Goal: Transaction & Acquisition: Purchase product/service

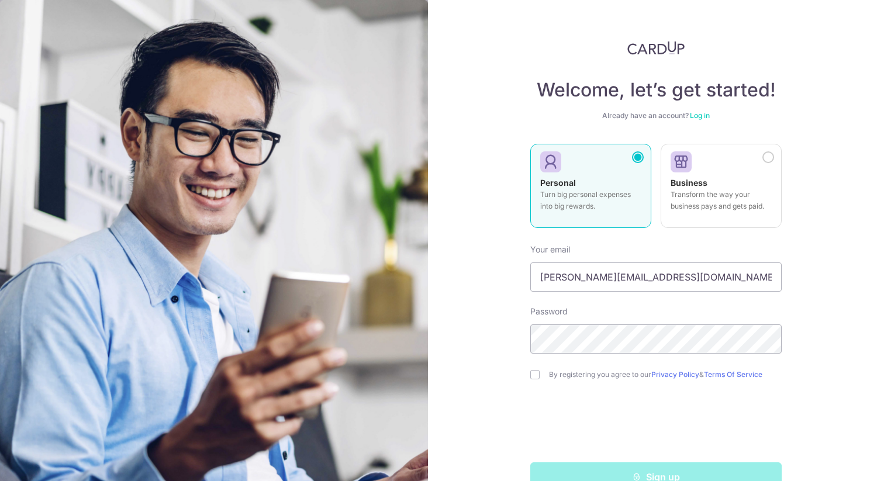
type input "[PERSON_NAME][EMAIL_ADDRESS][DOMAIN_NAME]"
click at [536, 376] on input "checkbox" at bounding box center [534, 374] width 9 height 9
checkbox input "true"
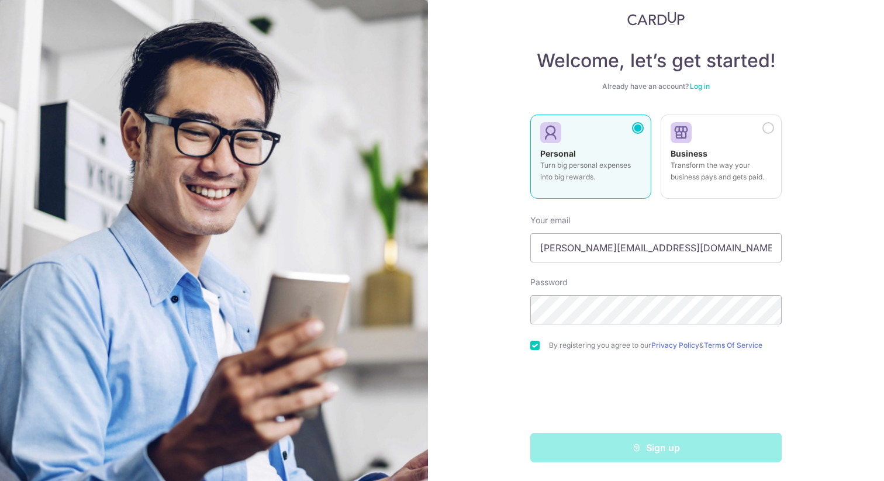
scroll to position [29, 0]
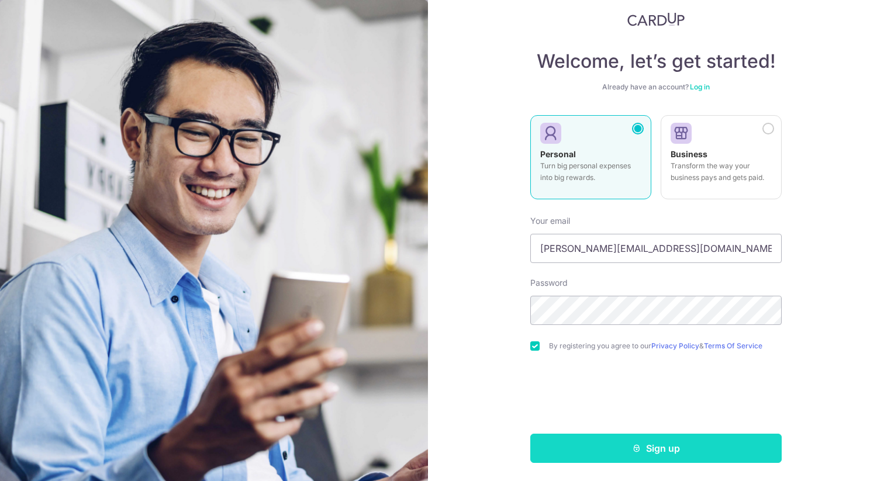
click at [610, 444] on button "Sign up" at bounding box center [655, 448] width 251 height 29
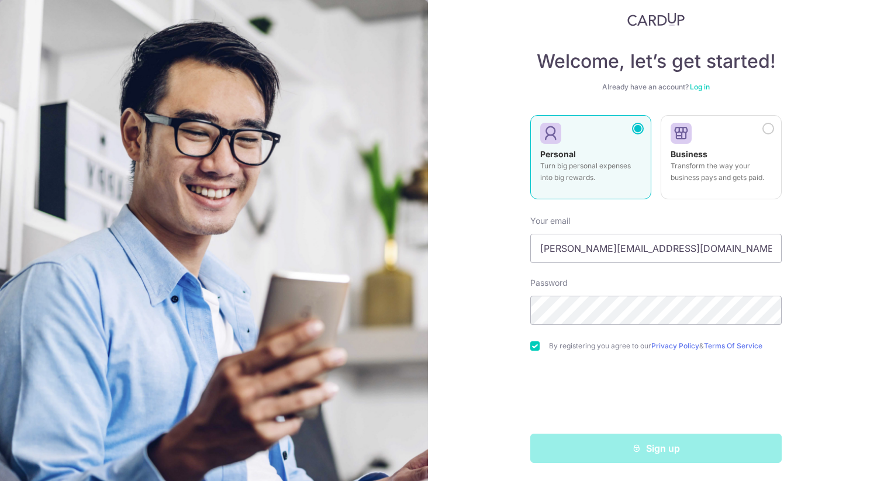
scroll to position [29, 0]
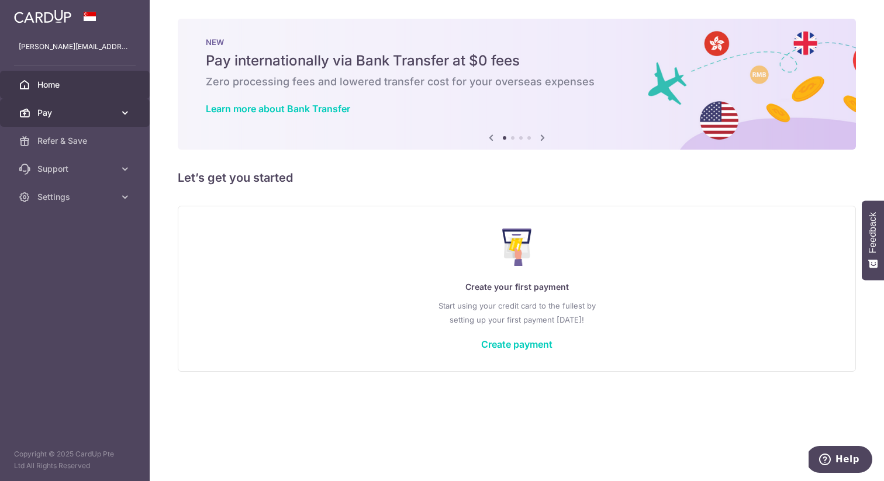
click at [92, 120] on link "Pay" at bounding box center [75, 113] width 150 height 28
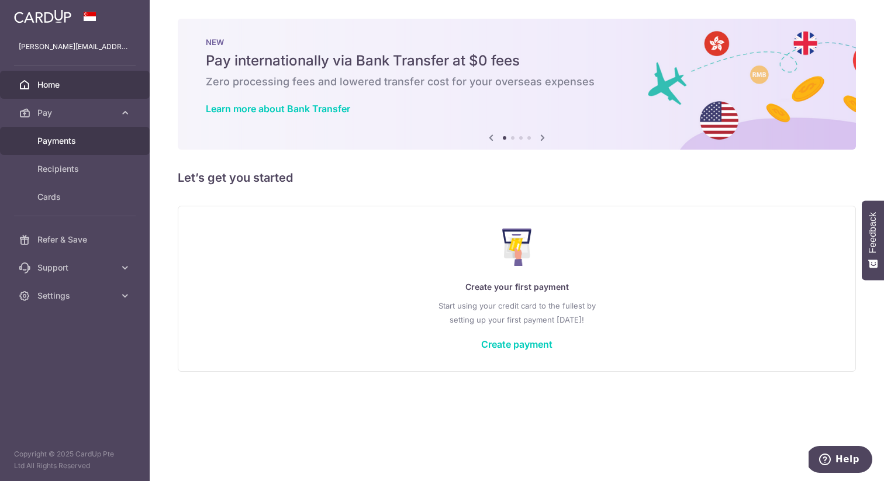
click at [74, 141] on span "Payments" at bounding box center [75, 141] width 77 height 12
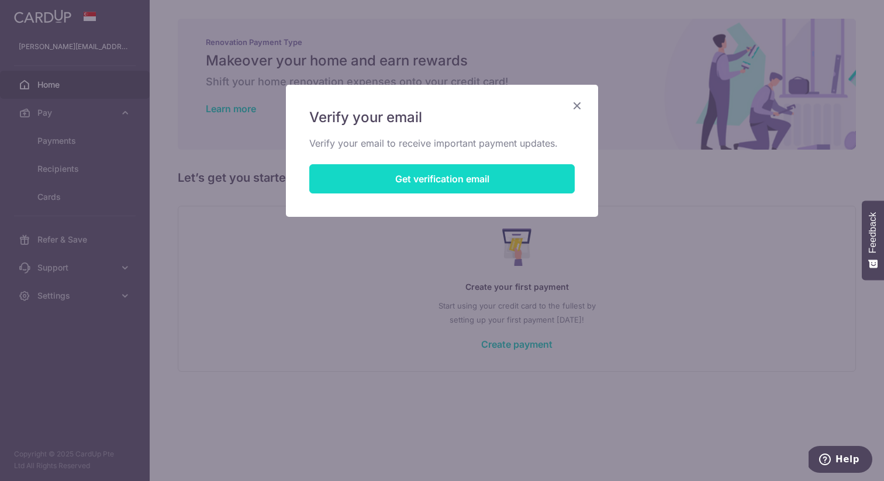
click at [458, 183] on button "Get verification email" at bounding box center [441, 178] width 265 height 29
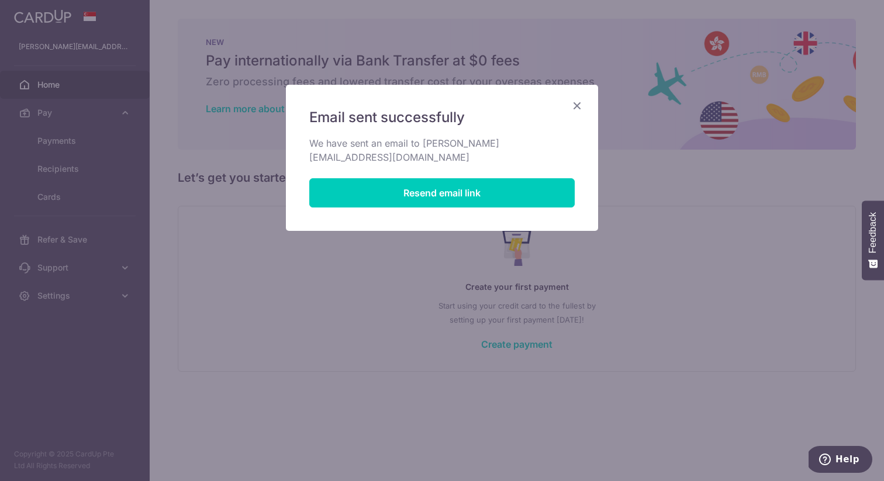
click at [579, 106] on icon "Close" at bounding box center [577, 105] width 14 height 15
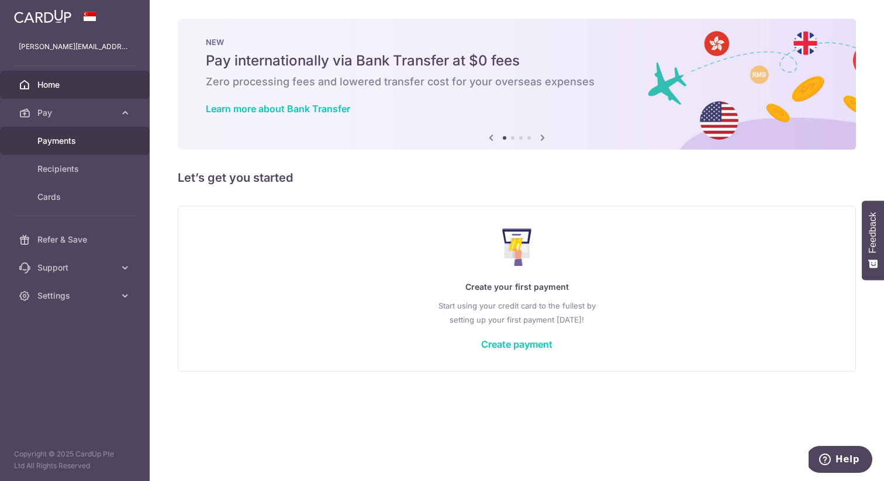
click at [57, 137] on span "Payments" at bounding box center [75, 141] width 77 height 12
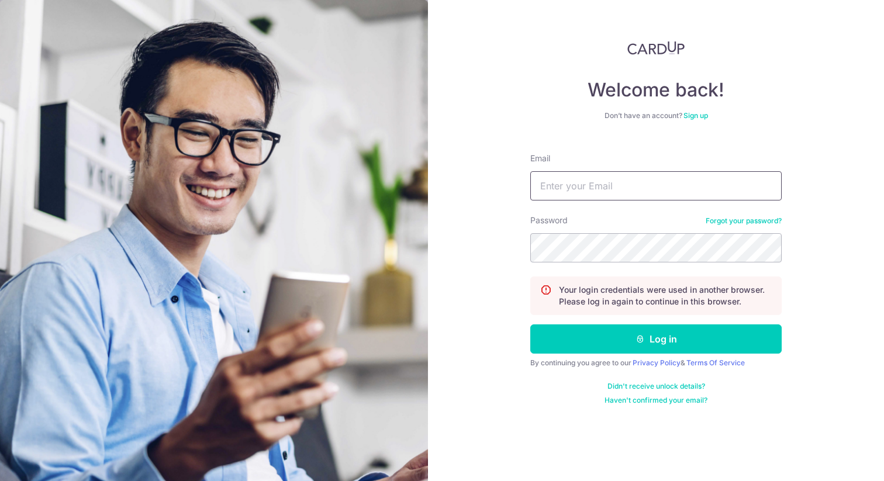
click at [590, 196] on input "Email" at bounding box center [655, 185] width 251 height 29
type input "[PERSON_NAME][EMAIL_ADDRESS][DOMAIN_NAME]"
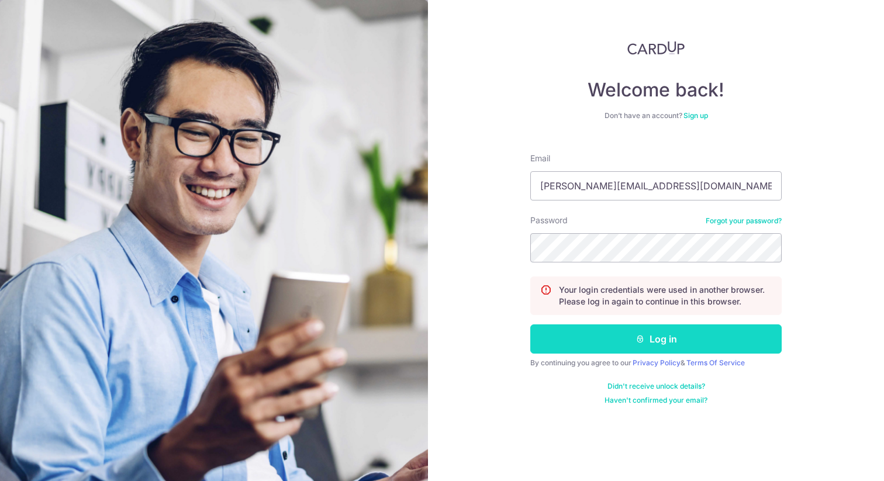
click at [615, 342] on button "Log in" at bounding box center [655, 338] width 251 height 29
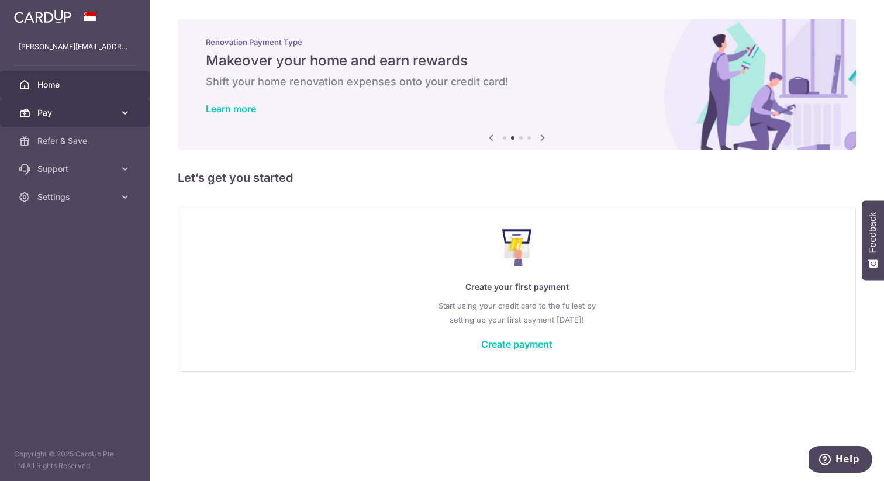
click at [83, 108] on span "Pay" at bounding box center [75, 113] width 77 height 12
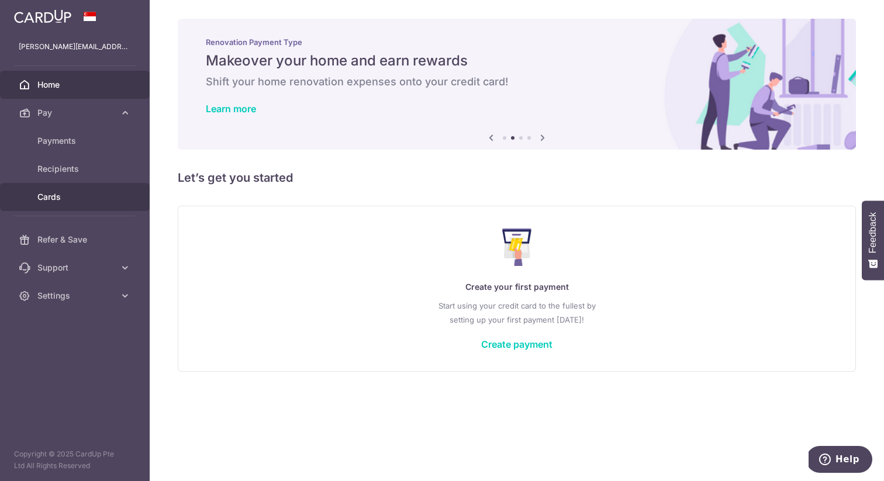
click at [60, 192] on span "Cards" at bounding box center [75, 197] width 77 height 12
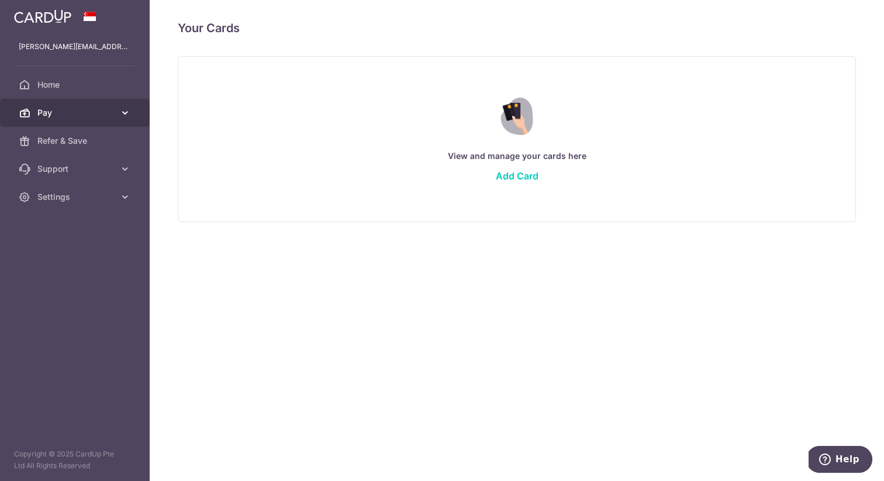
click at [63, 119] on link "Pay" at bounding box center [75, 113] width 150 height 28
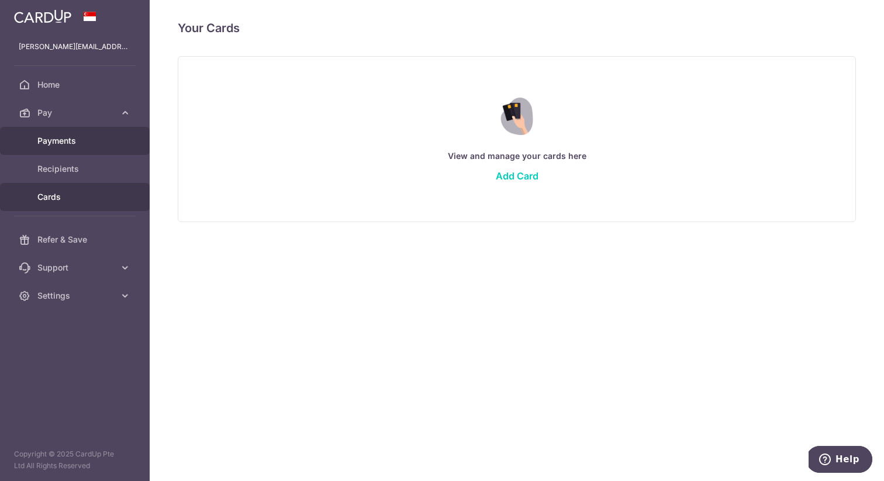
click at [64, 142] on span "Payments" at bounding box center [75, 141] width 77 height 12
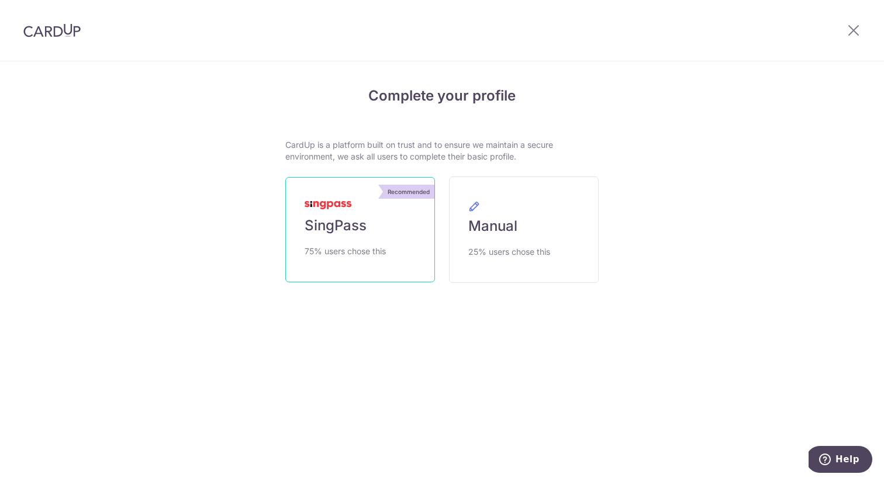
click at [380, 228] on link "Recommended SingPass 75% users chose this" at bounding box center [360, 229] width 150 height 105
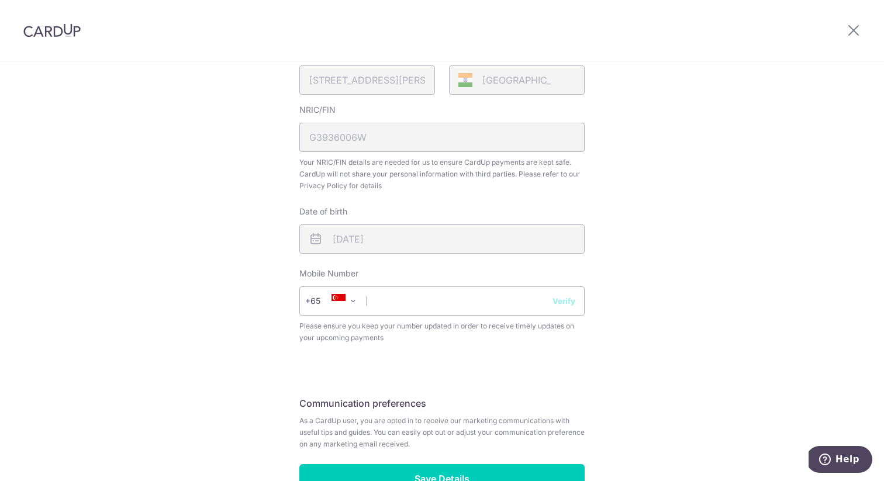
scroll to position [326, 0]
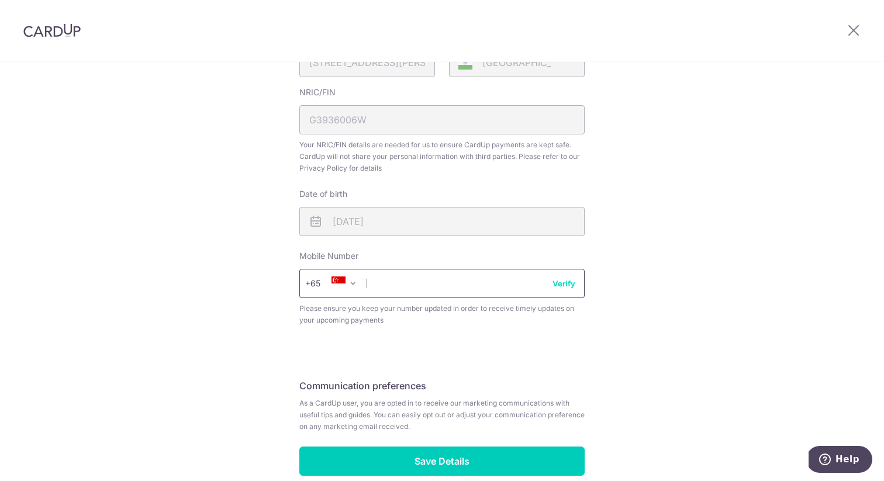
click at [413, 289] on input "text" at bounding box center [441, 283] width 285 height 29
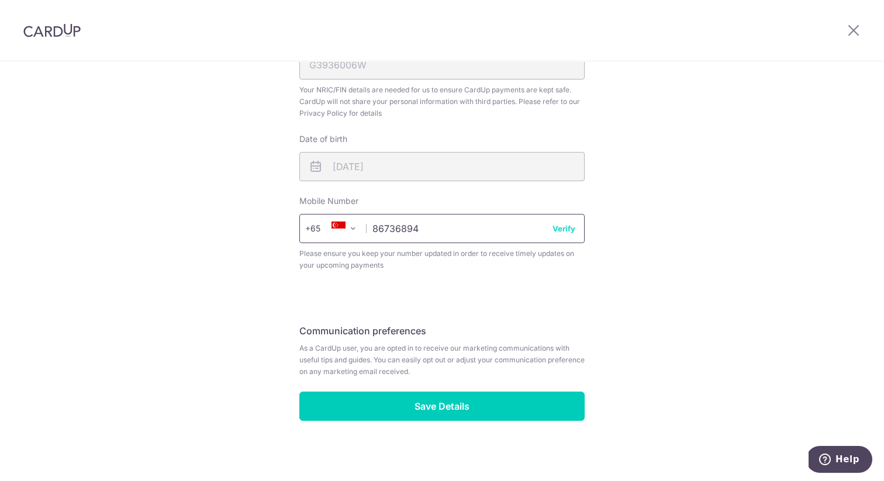
scroll to position [385, 0]
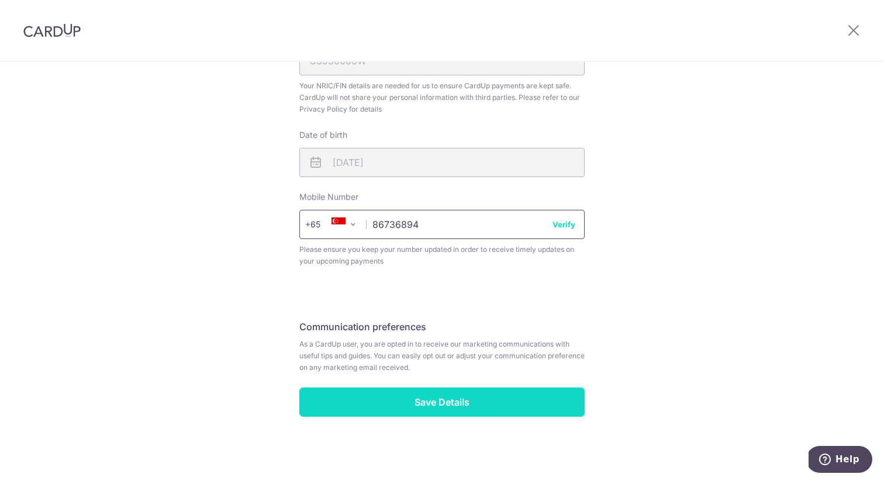
type input "86736894"
click at [399, 401] on input "Save Details" at bounding box center [441, 402] width 285 height 29
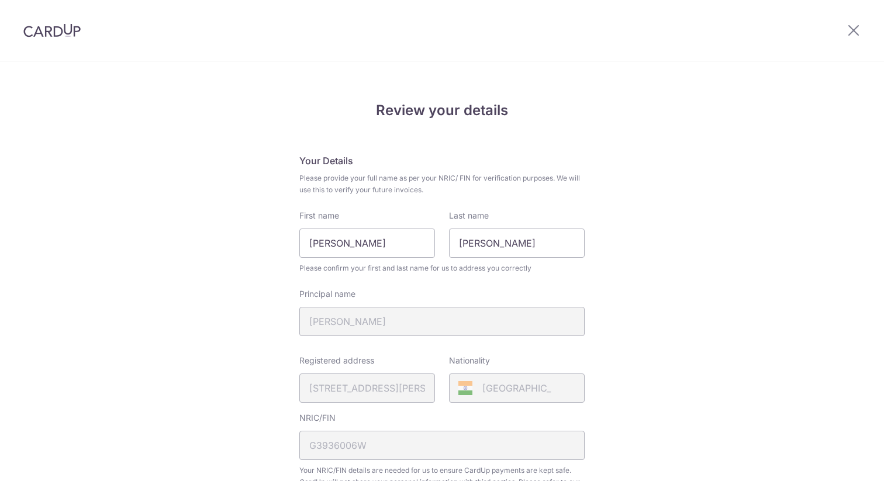
scroll to position [401, 0]
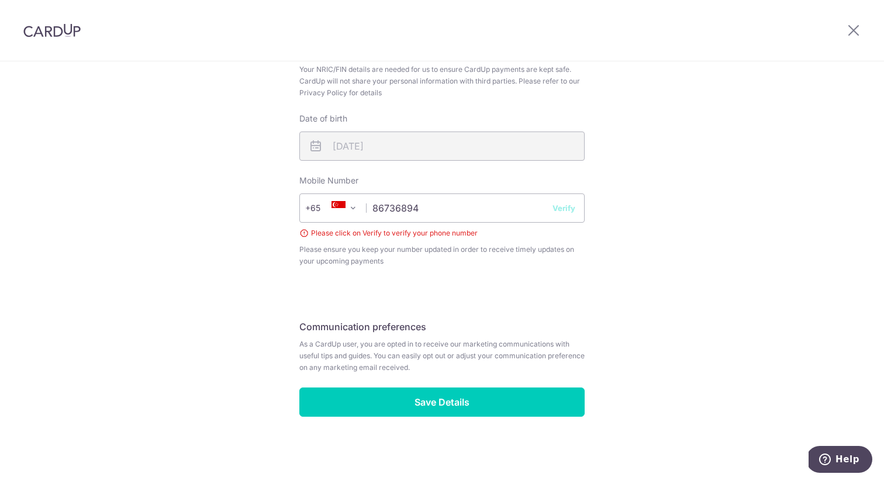
click at [349, 233] on div "Please click on Verify to verify your phone number" at bounding box center [441, 233] width 285 height 12
click at [565, 207] on button "Verify" at bounding box center [563, 208] width 23 height 12
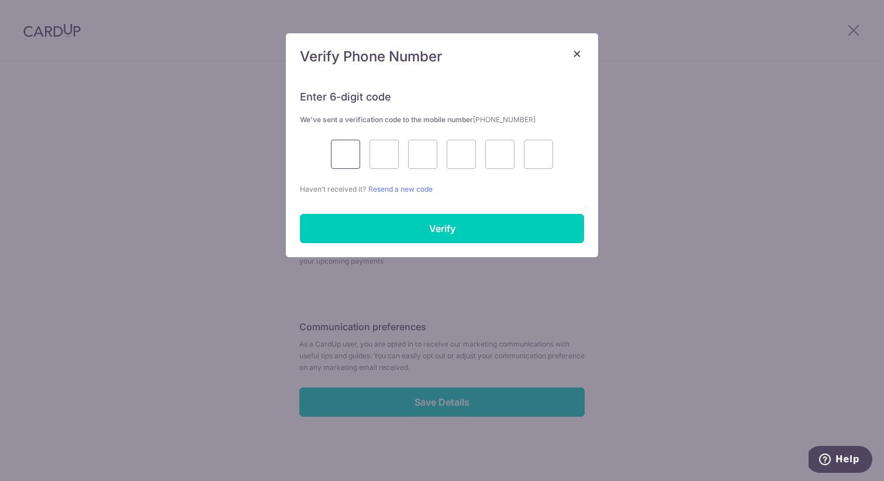
click at [350, 161] on input "text" at bounding box center [345, 154] width 29 height 29
type input "2"
type input "9"
type input "5"
type input "2"
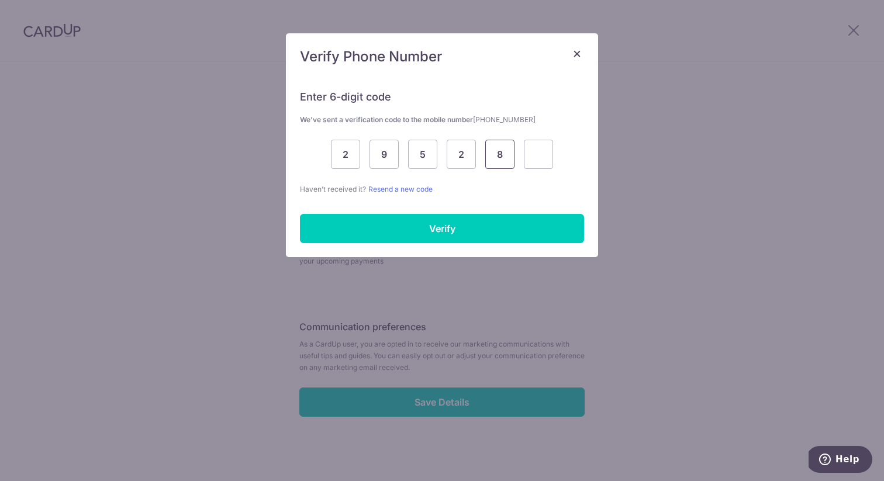
type input "8"
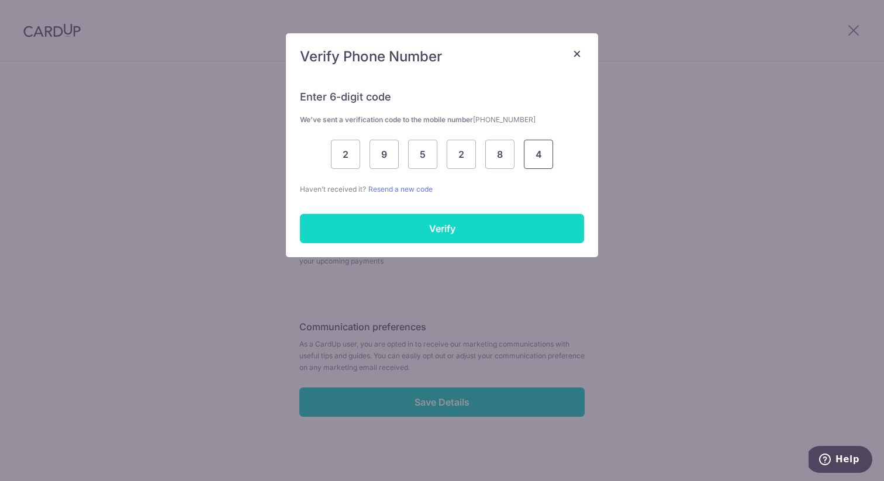
type input "4"
click at [404, 224] on input "Verify" at bounding box center [442, 228] width 284 height 29
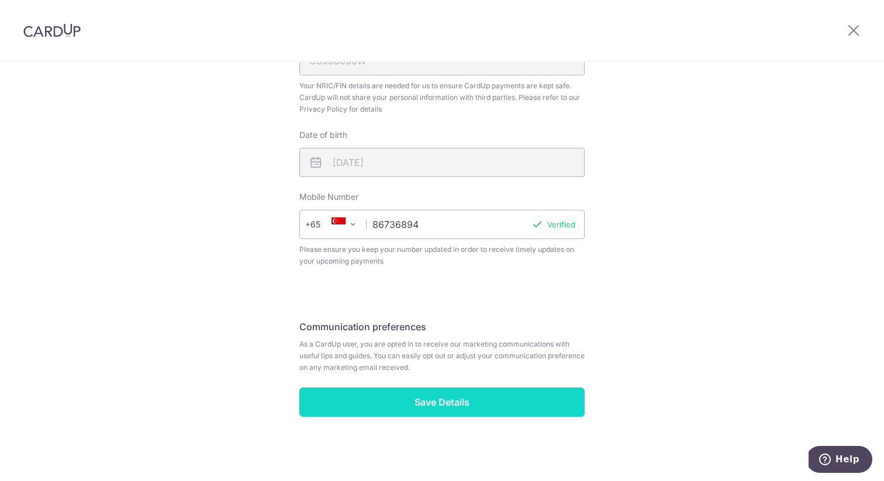
click at [453, 398] on input "Save Details" at bounding box center [441, 402] width 285 height 29
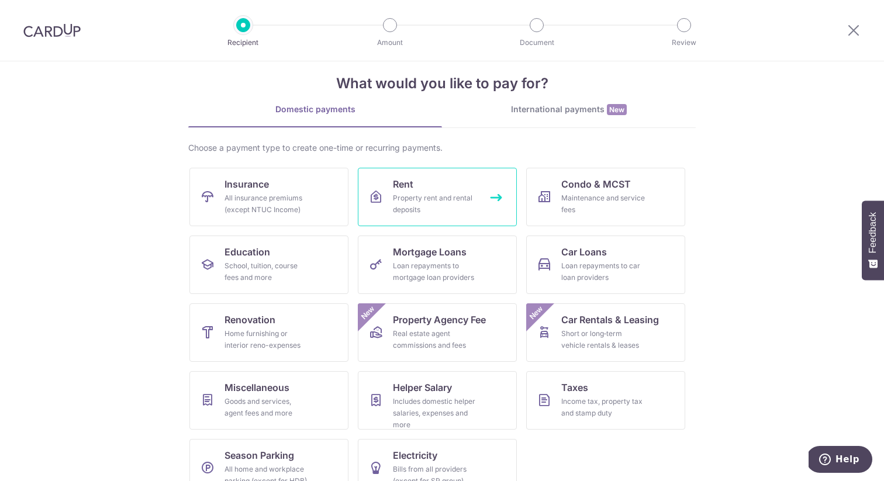
scroll to position [12, 0]
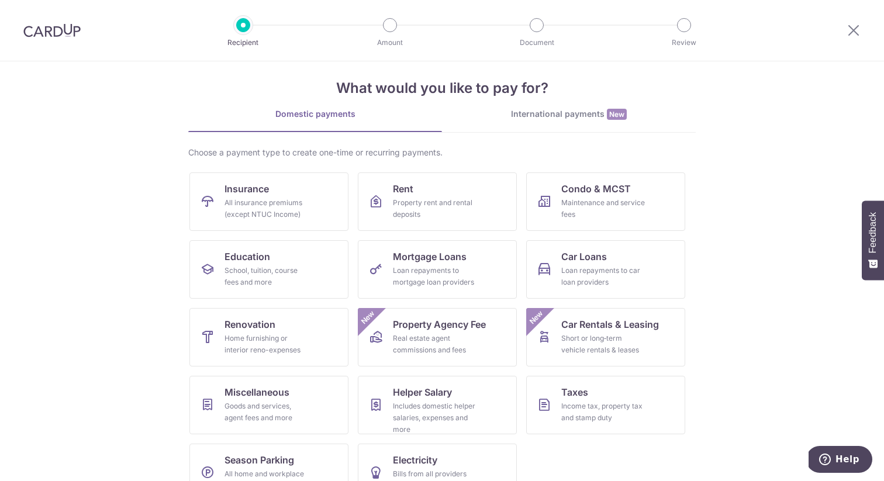
click at [545, 122] on link "International payments New" at bounding box center [569, 120] width 254 height 24
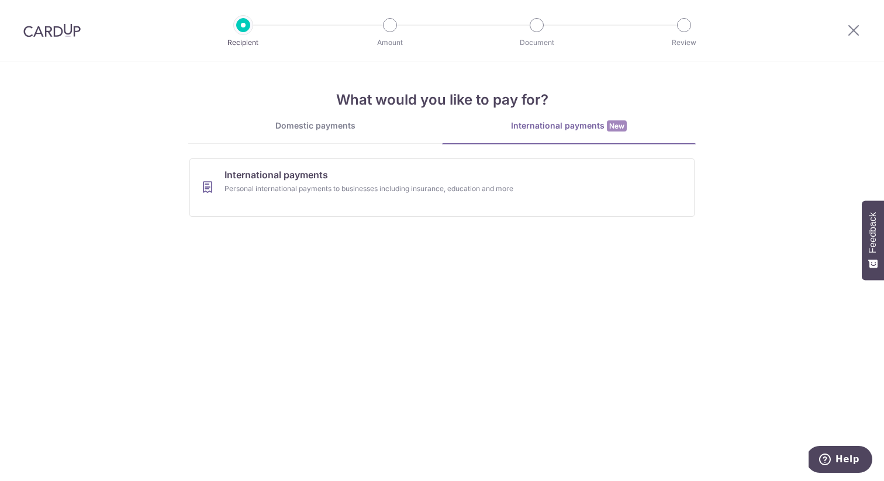
click at [323, 130] on div "Domestic payments" at bounding box center [315, 126] width 254 height 12
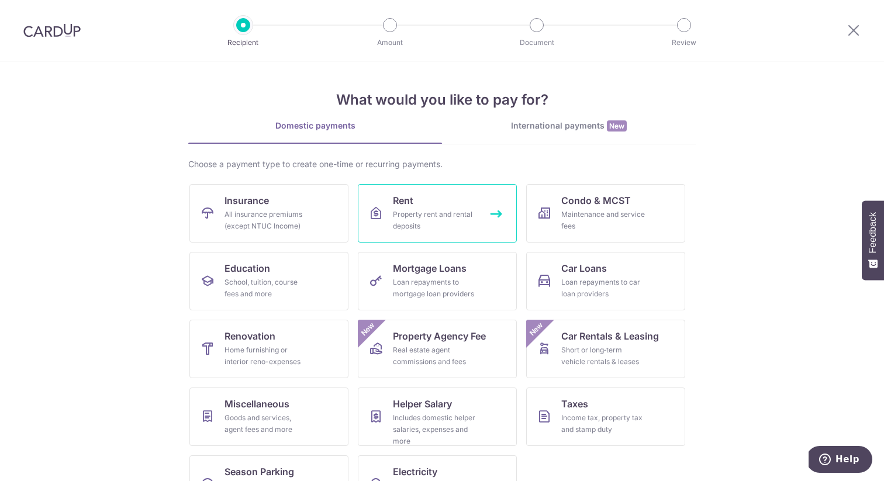
click at [410, 197] on span "Rent" at bounding box center [403, 200] width 20 height 14
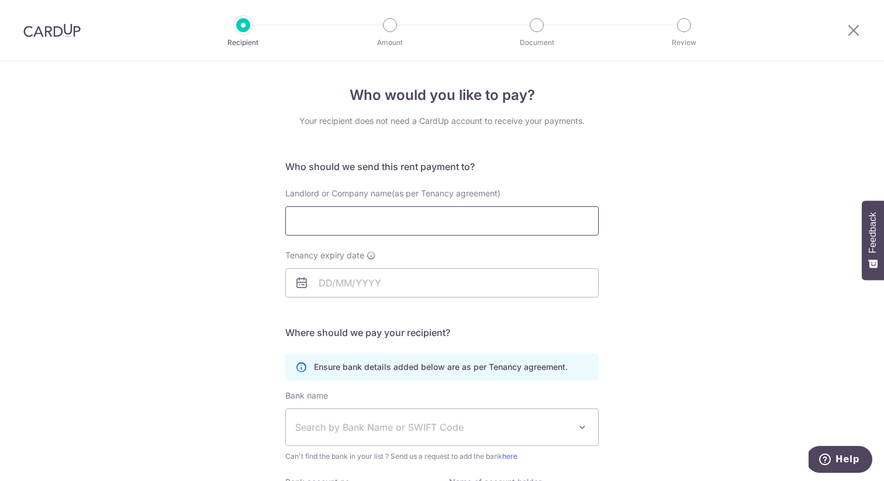
click at [341, 212] on input "Landlord or Company name(as per Tenancy agreement)" at bounding box center [441, 220] width 313 height 29
type input "Wang Lianghong"
click at [355, 274] on input "Tenancy expiry date" at bounding box center [441, 282] width 313 height 29
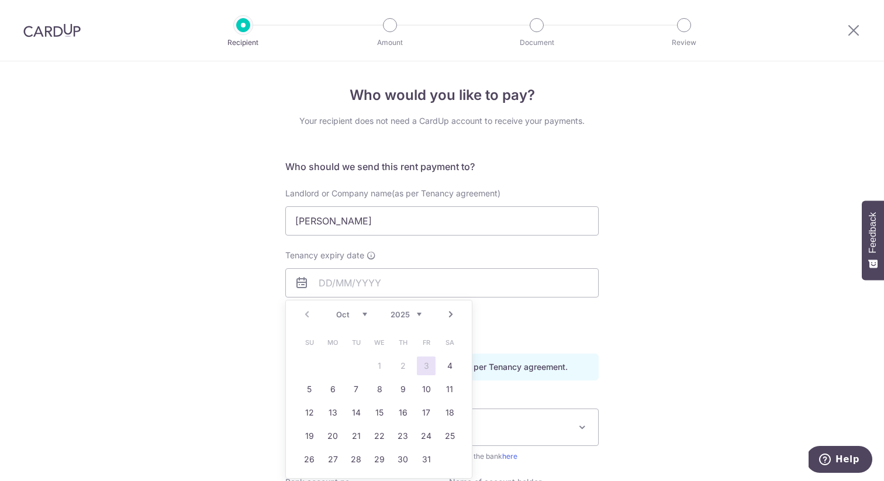
click at [405, 310] on select "2025 2026 2027 2028 2029 2030 2031 2032 2033 2034 2035" at bounding box center [405, 314] width 31 height 9
click at [309, 412] on link "10" at bounding box center [309, 412] width 19 height 19
type input "10/10/2027"
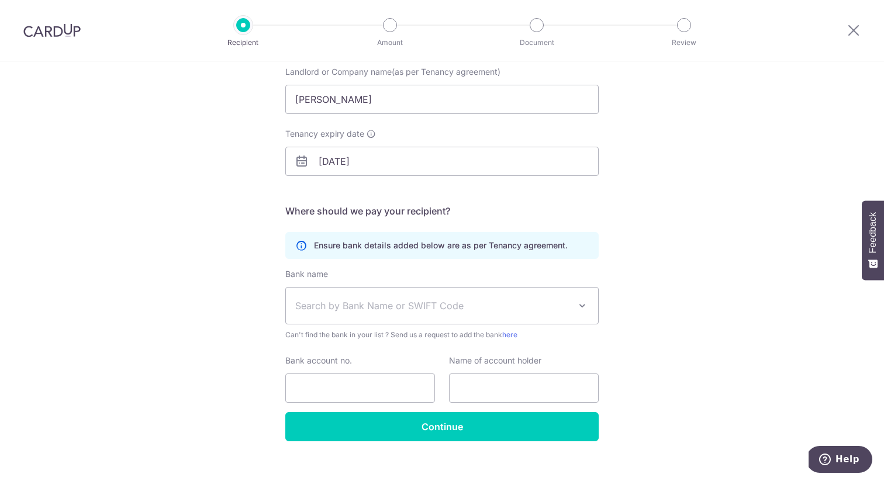
scroll to position [137, 0]
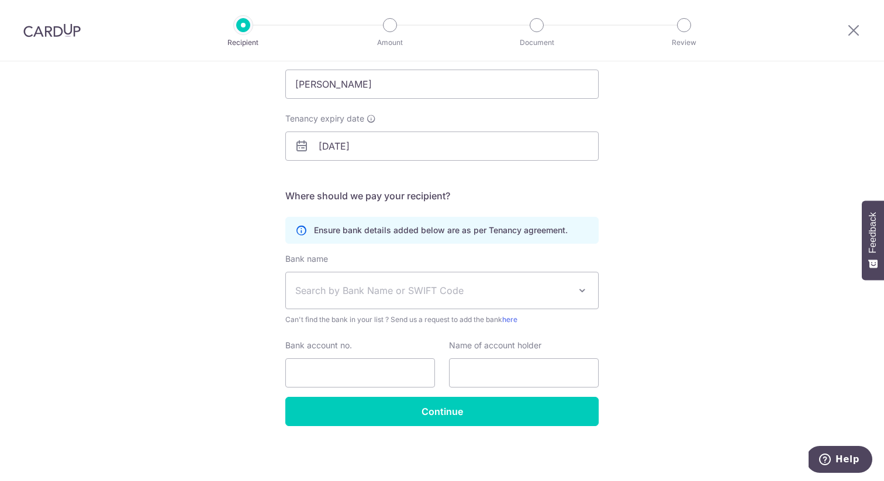
click at [415, 292] on span "Search by Bank Name or SWIFT Code" at bounding box center [432, 291] width 275 height 14
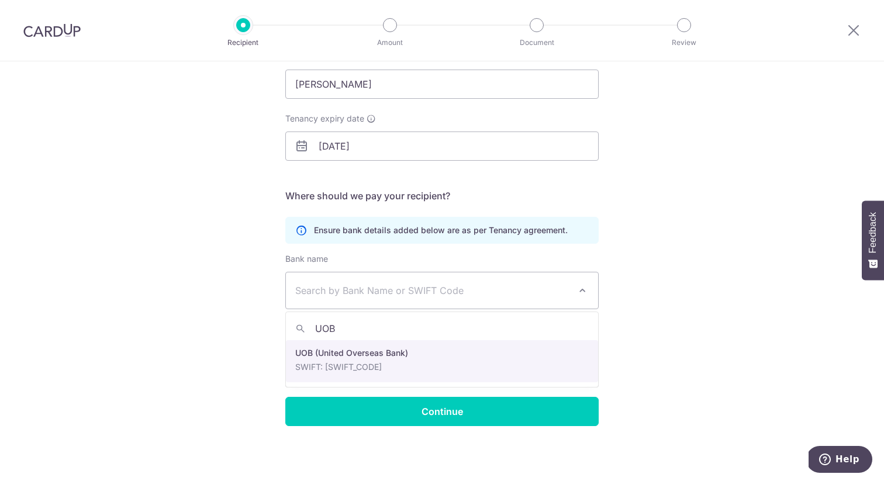
type input "UOB"
select select "18"
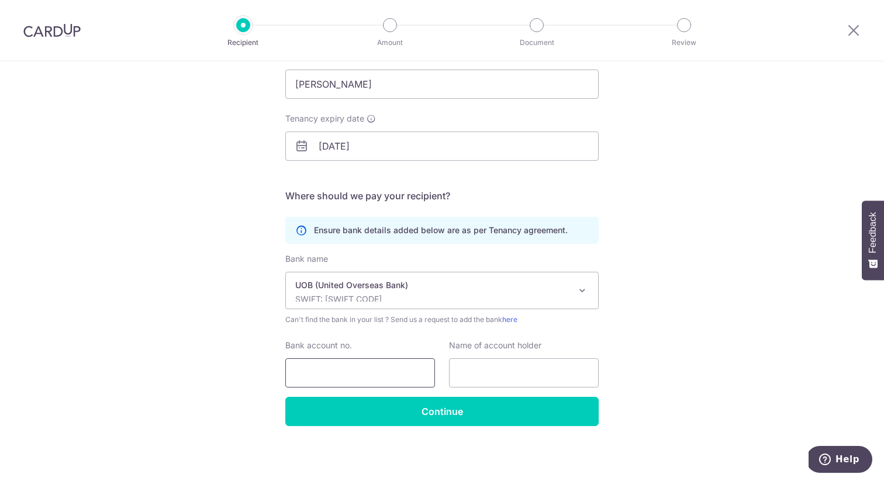
click at [335, 373] on input "Bank account no." at bounding box center [360, 372] width 150 height 29
type input "3663967388"
click at [462, 380] on input "text" at bounding box center [524, 372] width 150 height 29
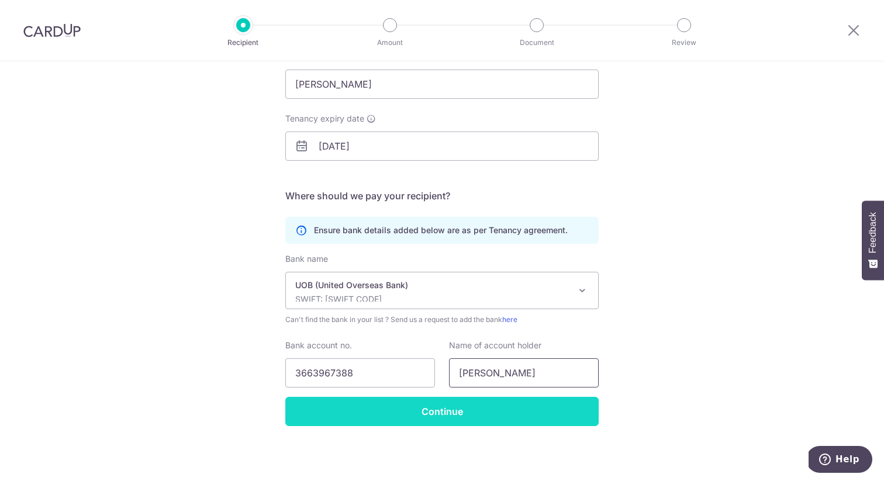
type input "Wang Lianhong"
click at [402, 409] on input "Continue" at bounding box center [441, 411] width 313 height 29
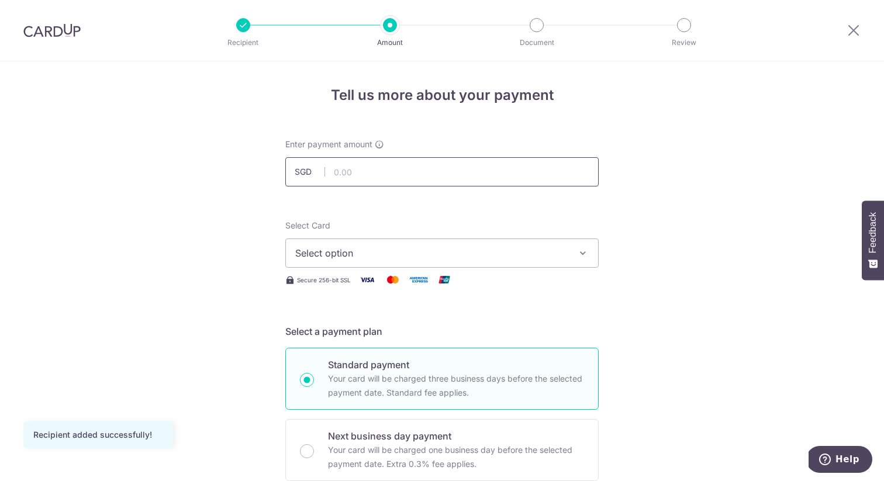
click at [394, 177] on input "text" at bounding box center [441, 171] width 313 height 29
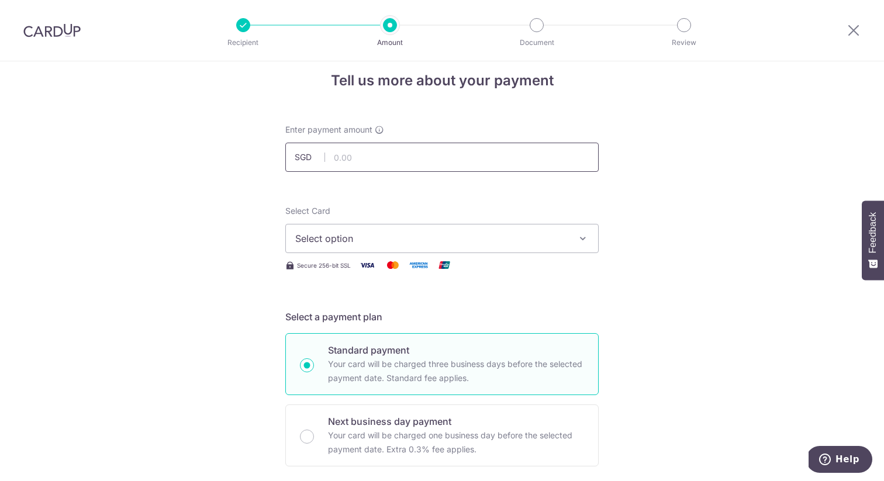
scroll to position [20, 0]
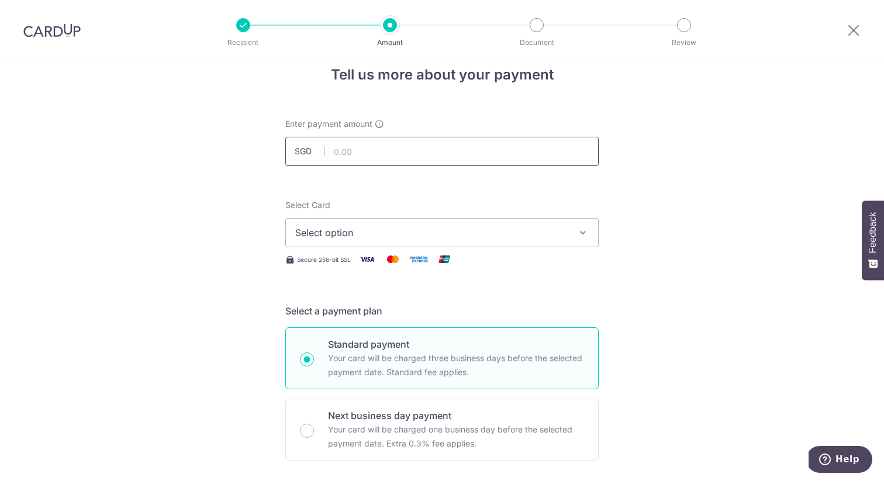
click at [363, 156] on input "text" at bounding box center [441, 151] width 313 height 29
type input "5,800.00"
click at [395, 239] on span "Select option" at bounding box center [431, 233] width 272 height 14
click at [348, 267] on span "Add credit card" at bounding box center [452, 266] width 272 height 12
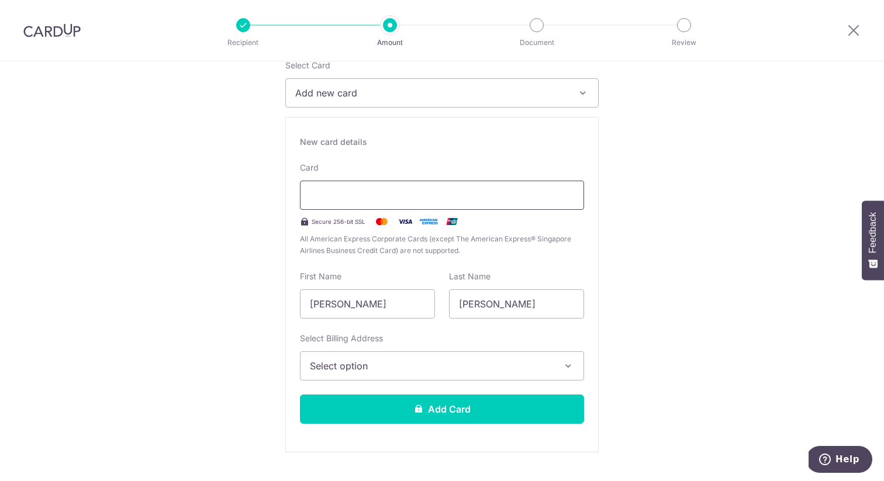
scroll to position [161, 0]
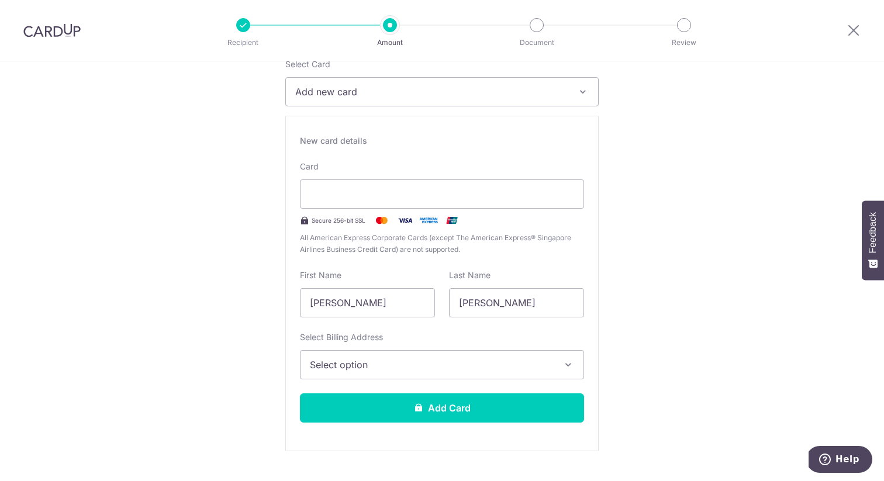
click at [352, 366] on span "Select option" at bounding box center [431, 365] width 243 height 14
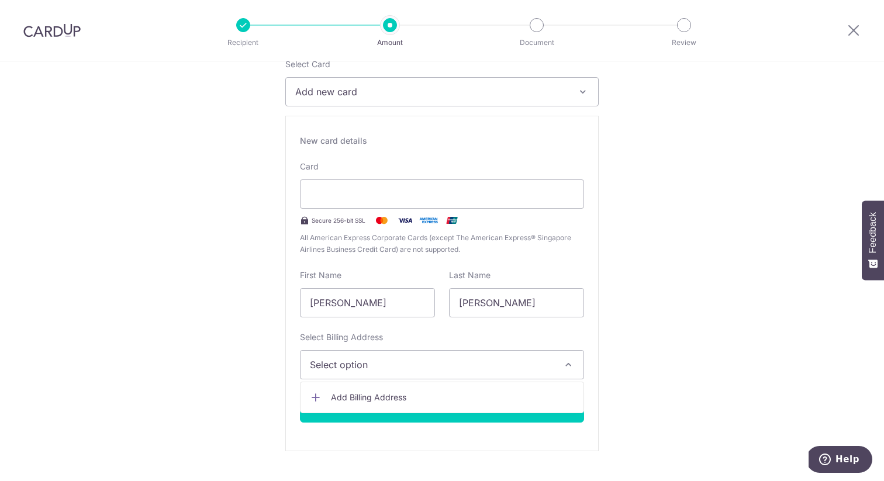
click at [339, 395] on span "Add Billing Address" at bounding box center [452, 398] width 243 height 12
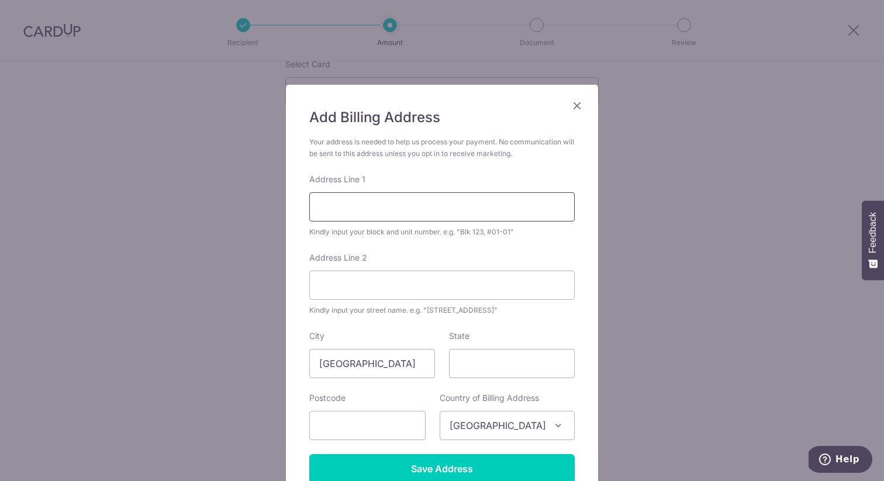
click at [372, 205] on input "Address Line 1" at bounding box center [441, 206] width 265 height 29
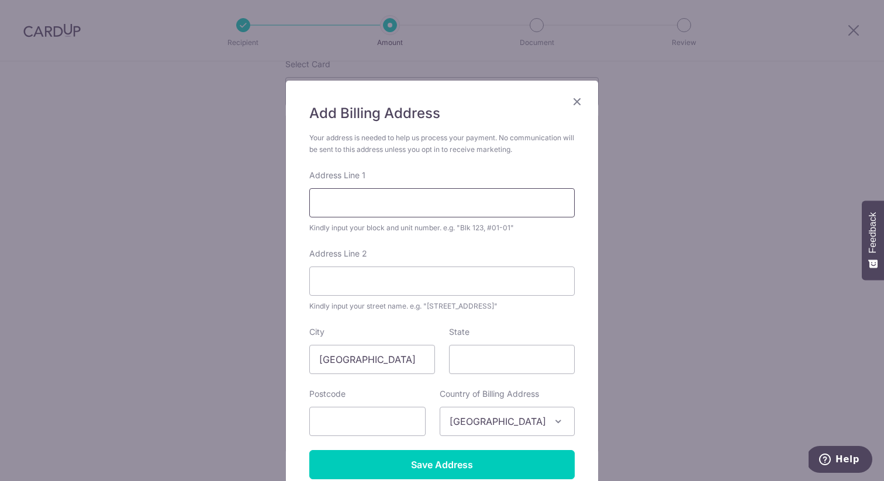
scroll to position [1, 0]
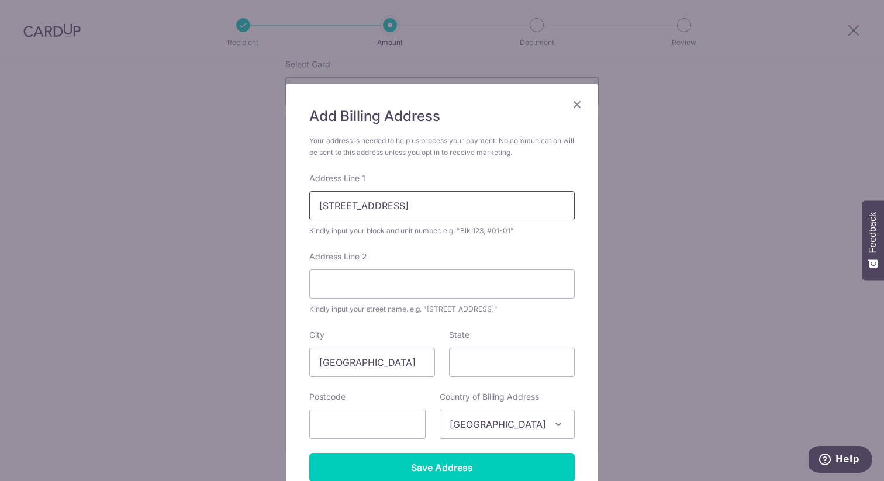
click at [334, 208] on input "51 tampiness Street" at bounding box center [441, 205] width 265 height 29
click at [440, 206] on input "51 Tampiness Street" at bounding box center [441, 205] width 265 height 29
type input "51 Tampiness Street 86"
click at [357, 272] on input "Address Line 2" at bounding box center [441, 283] width 265 height 29
type input "#13-01"
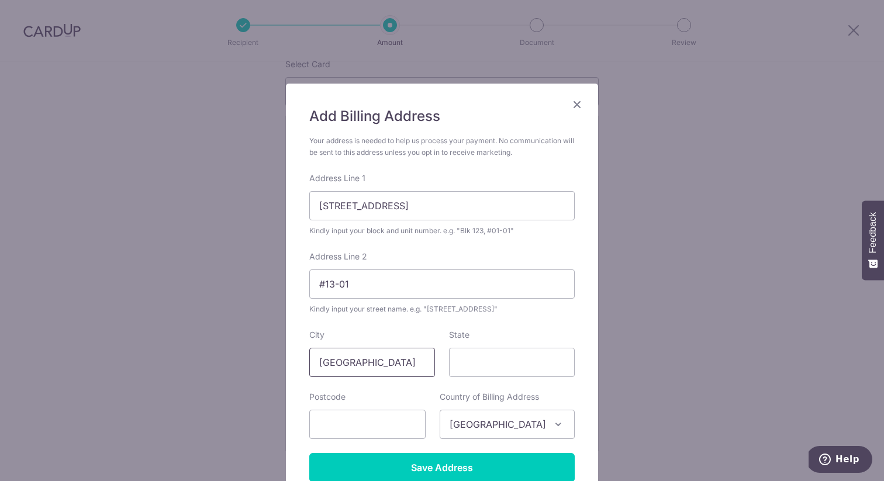
click at [353, 361] on input "[GEOGRAPHIC_DATA]" at bounding box center [372, 362] width 126 height 29
click at [483, 353] on input "State" at bounding box center [512, 362] width 126 height 29
paste input "[GEOGRAPHIC_DATA]"
type input "[GEOGRAPHIC_DATA]"
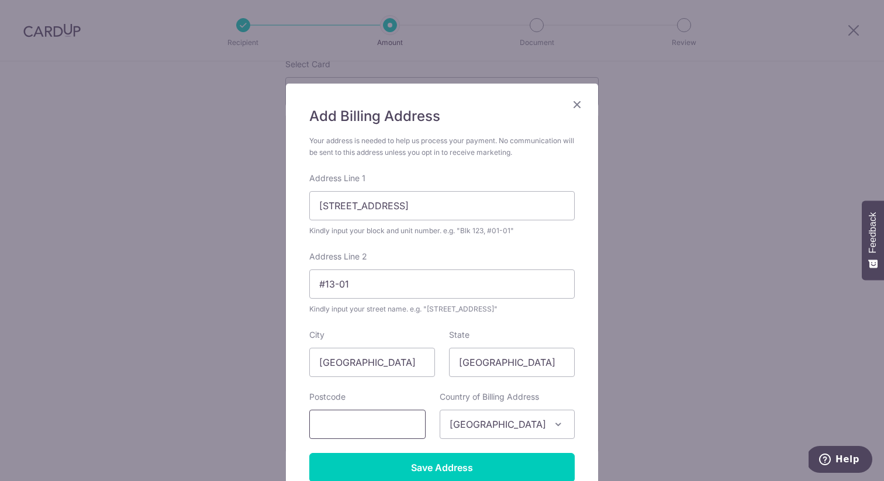
click at [356, 417] on input "text" at bounding box center [367, 424] width 116 height 29
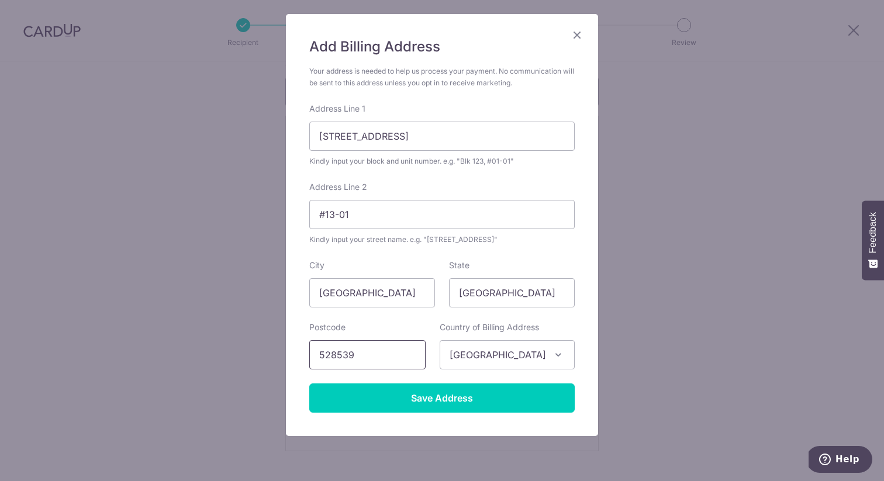
scroll to position [74, 0]
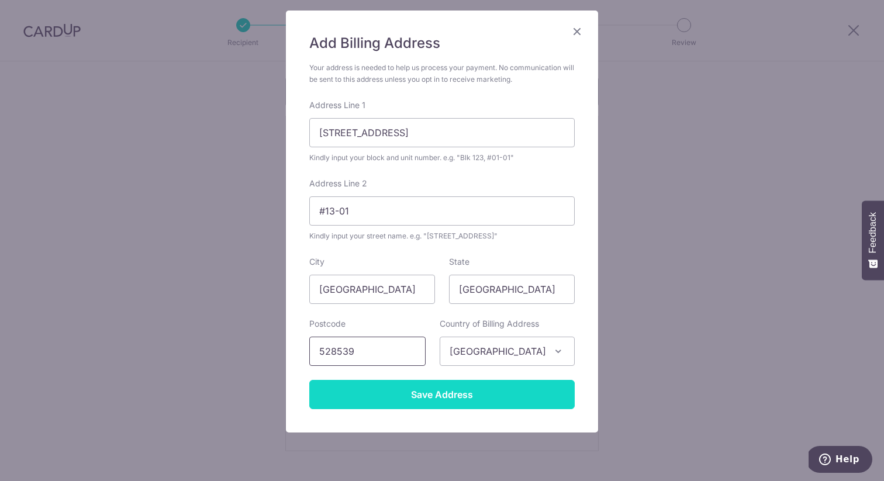
type input "528539"
click at [430, 388] on input "Save Address" at bounding box center [441, 394] width 265 height 29
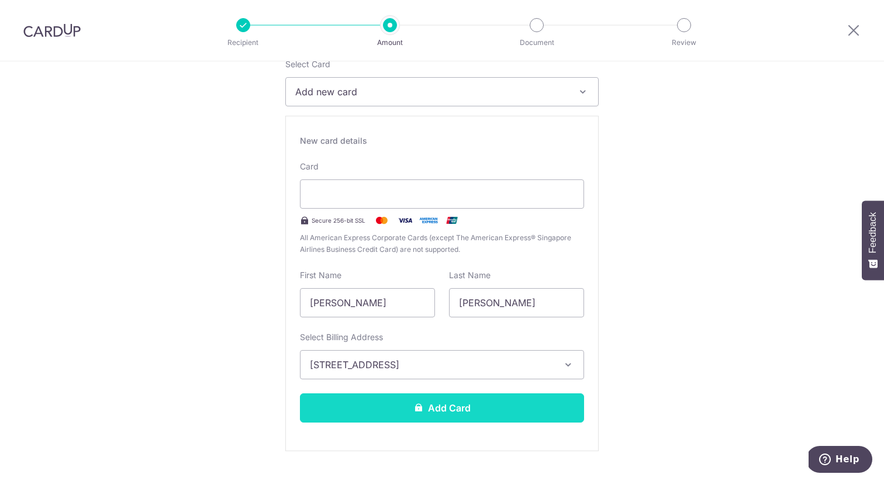
click at [434, 407] on button "Add Card" at bounding box center [442, 407] width 284 height 29
click at [366, 410] on button "Add Card" at bounding box center [442, 407] width 284 height 29
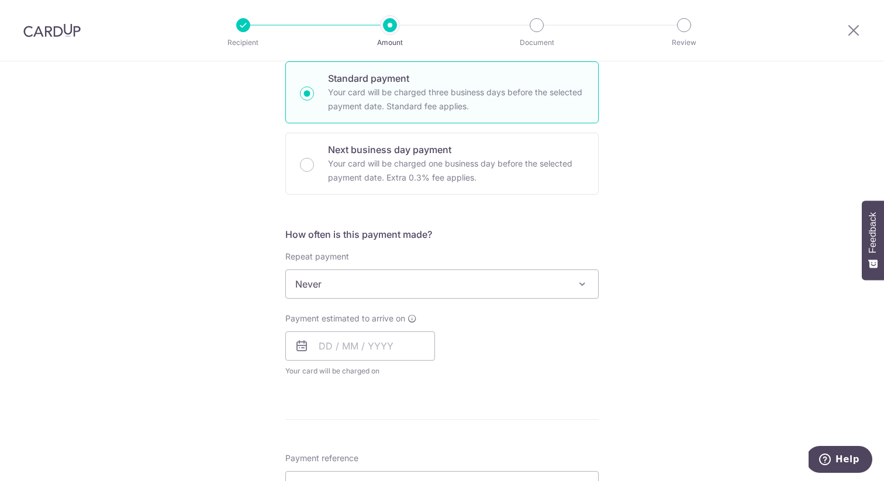
scroll to position [288, 0]
click at [368, 291] on span "Never" at bounding box center [442, 283] width 312 height 28
click at [322, 350] on input "text" at bounding box center [360, 344] width 150 height 29
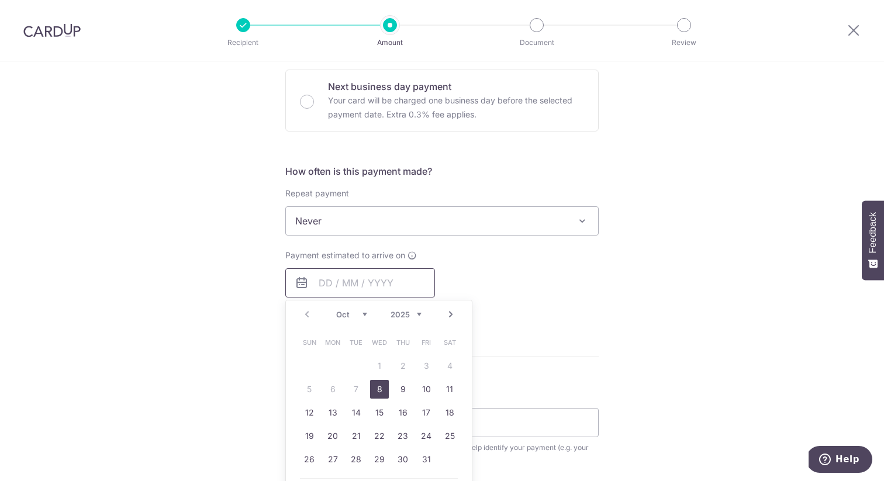
scroll to position [343, 0]
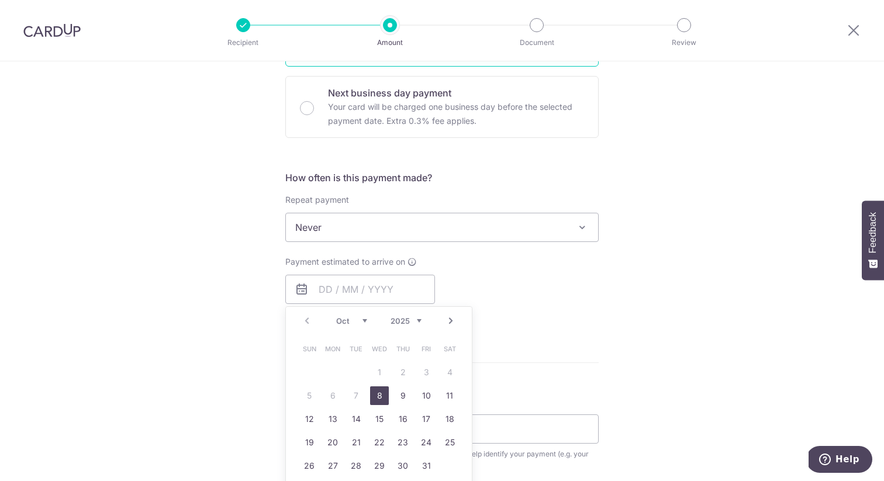
click at [380, 399] on link "8" at bounding box center [379, 395] width 19 height 19
type input "[DATE]"
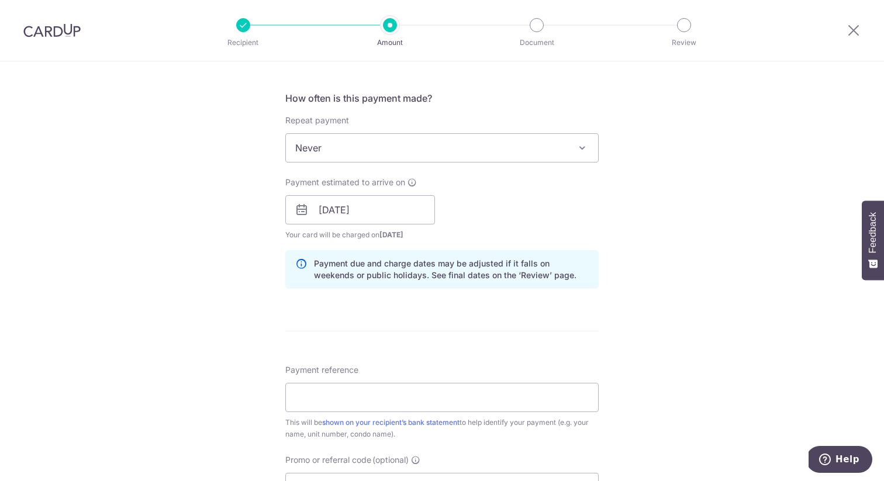
scroll to position [451, 0]
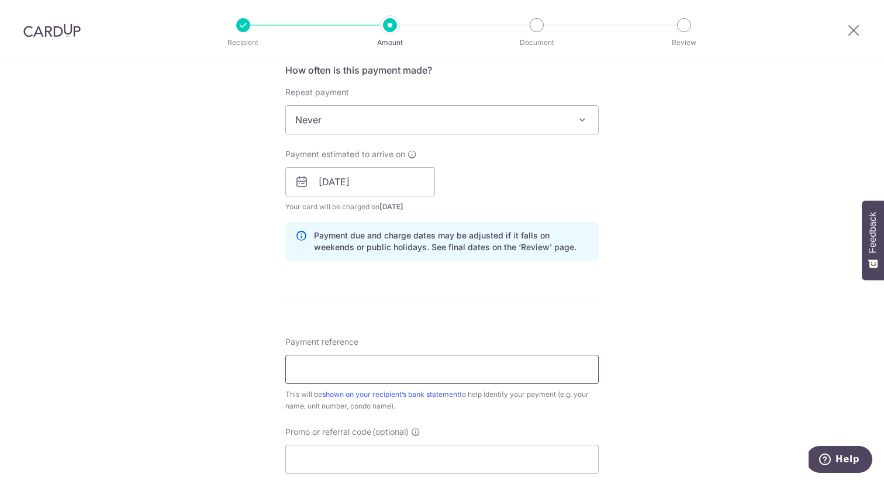
click at [341, 367] on input "Payment reference" at bounding box center [441, 369] width 313 height 29
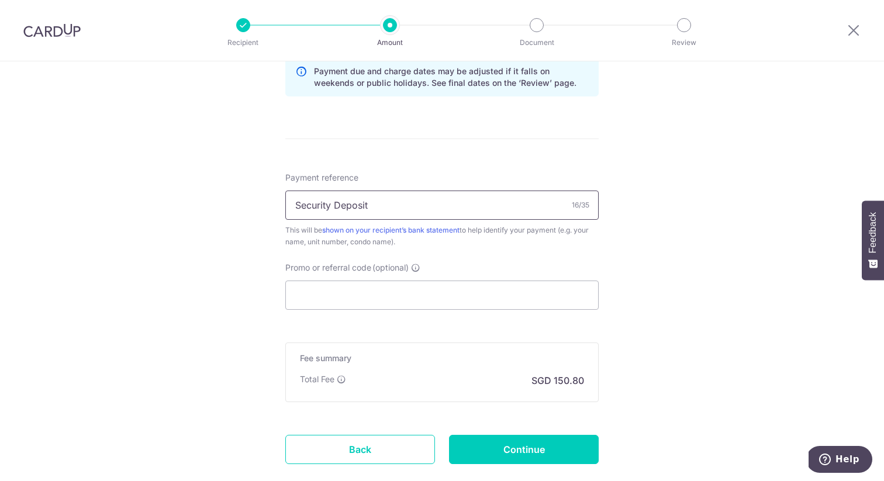
scroll to position [621, 0]
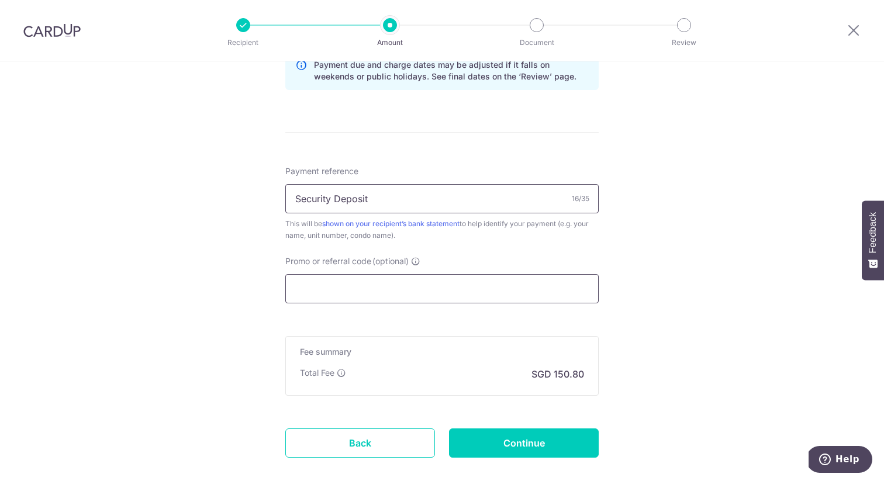
type input "Security Deposit"
click at [344, 287] on input "Promo or referral code (optional)" at bounding box center [441, 288] width 313 height 29
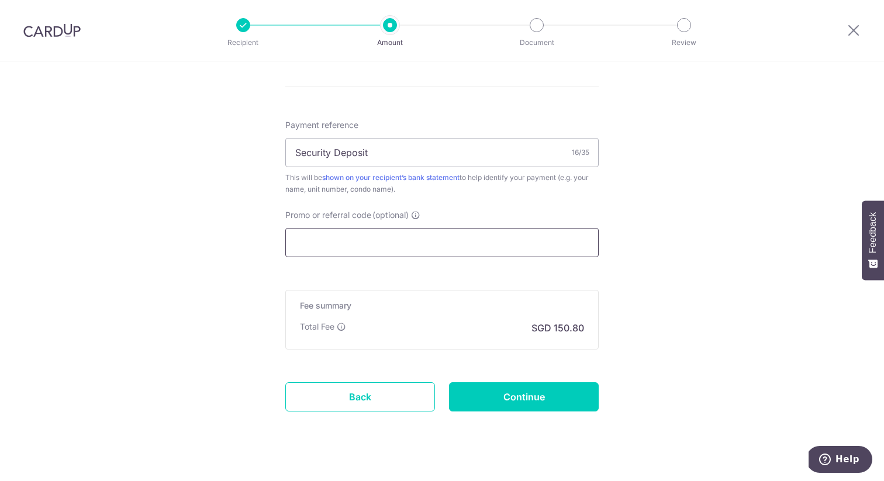
scroll to position [671, 0]
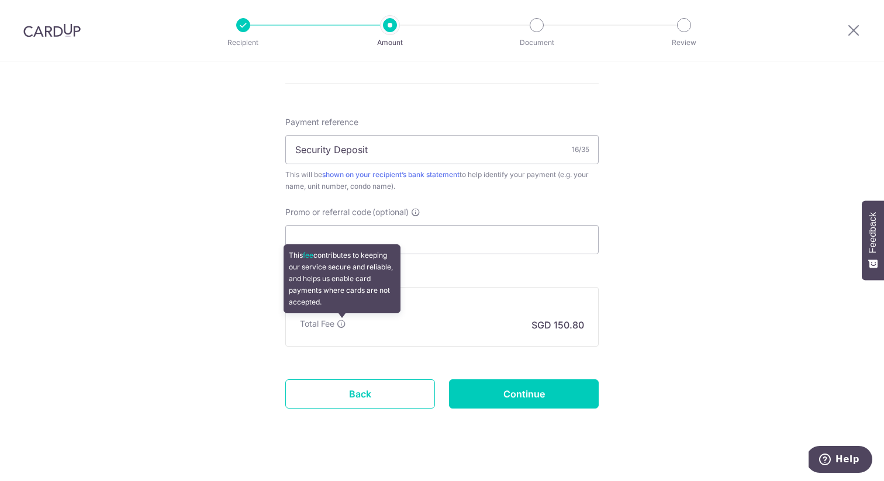
click at [344, 325] on icon at bounding box center [341, 323] width 9 height 9
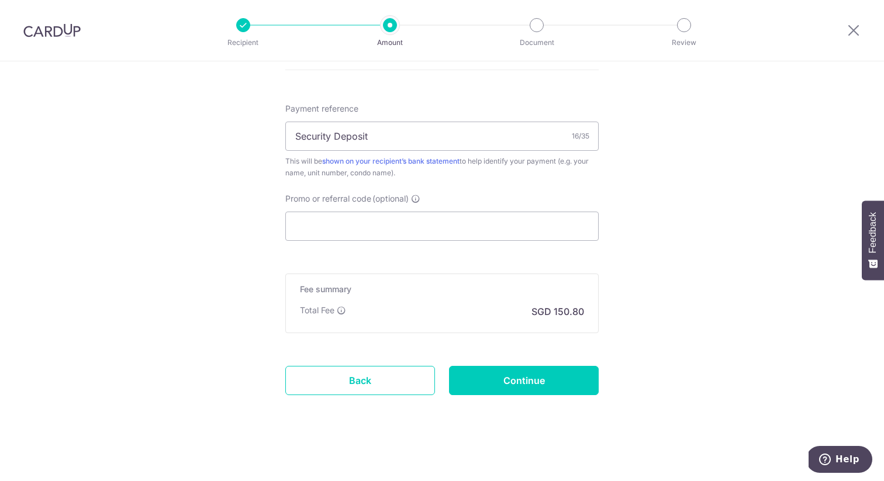
scroll to position [685, 0]
click at [561, 307] on p "SGD 150.80" at bounding box center [557, 310] width 53 height 14
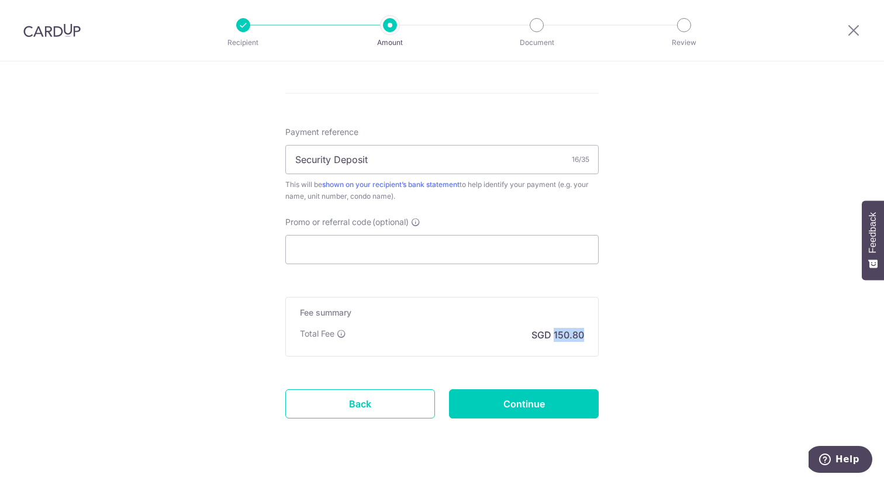
scroll to position [662, 0]
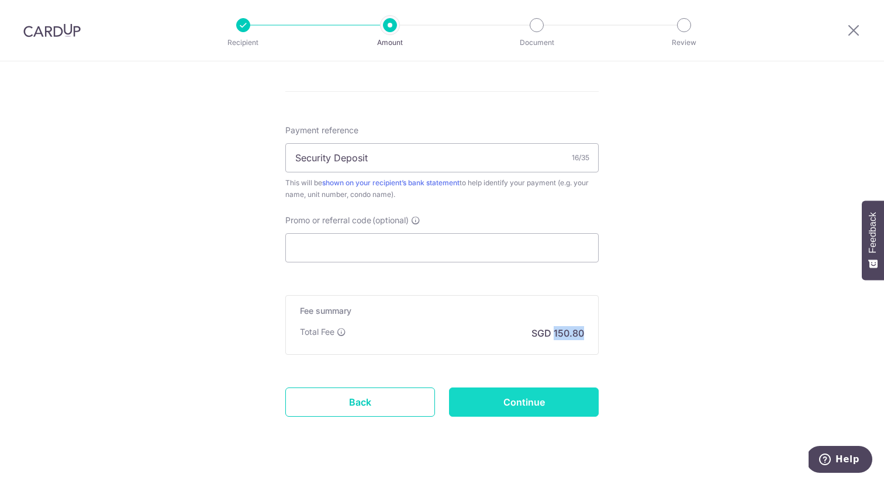
click at [519, 396] on input "Continue" at bounding box center [524, 402] width 150 height 29
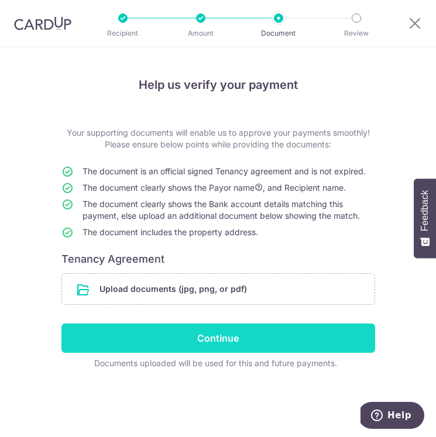
click at [231, 338] on input "Continue" at bounding box center [217, 337] width 313 height 29
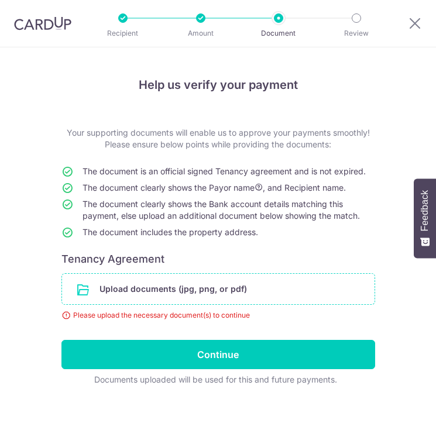
scroll to position [4, 0]
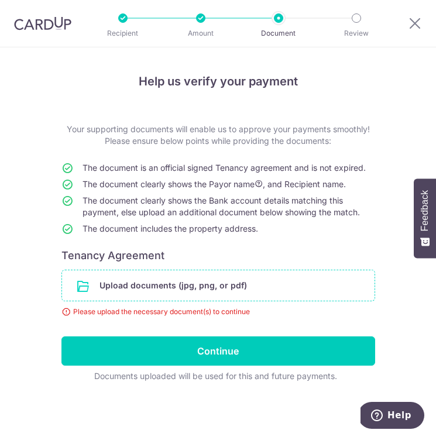
click at [182, 287] on input "file" at bounding box center [218, 285] width 312 height 30
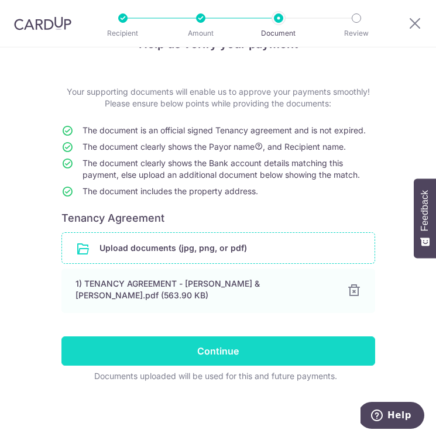
scroll to position [41, 0]
click at [184, 352] on input "Continue" at bounding box center [217, 350] width 313 height 29
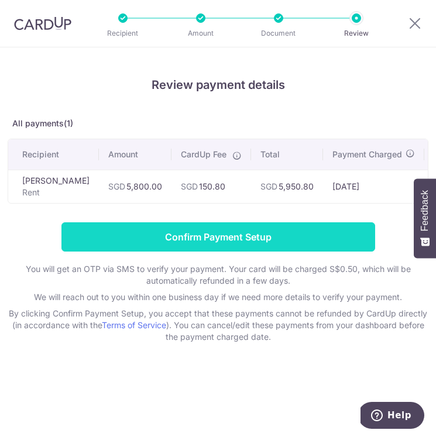
click at [201, 233] on input "Confirm Payment Setup" at bounding box center [217, 236] width 313 height 29
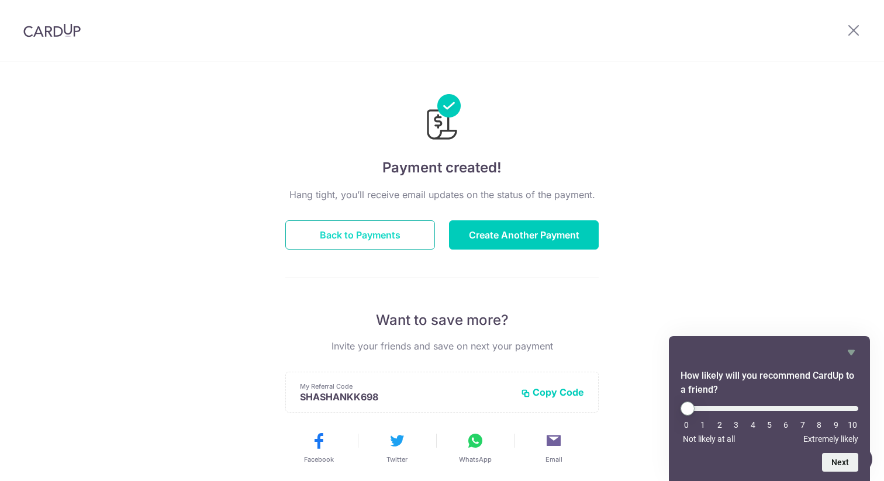
click at [406, 237] on button "Back to Payments" at bounding box center [360, 234] width 150 height 29
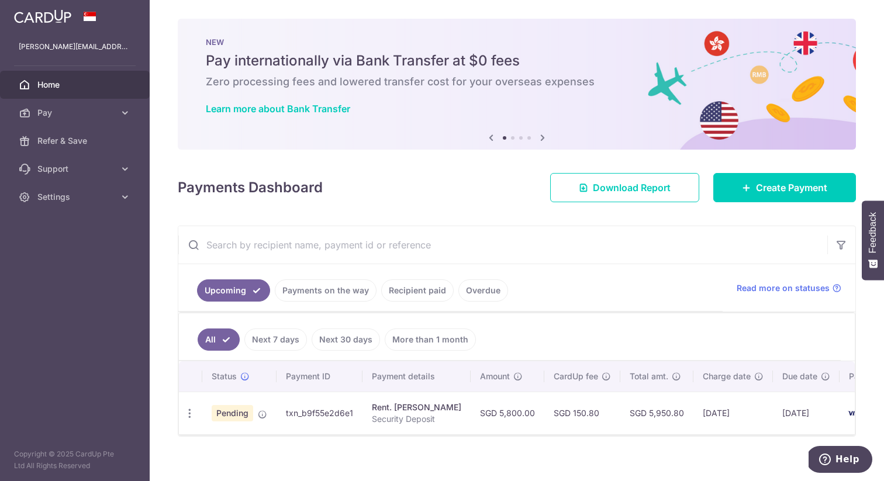
click at [319, 411] on td "txn_b9f55e2d6e1" at bounding box center [320, 413] width 86 height 43
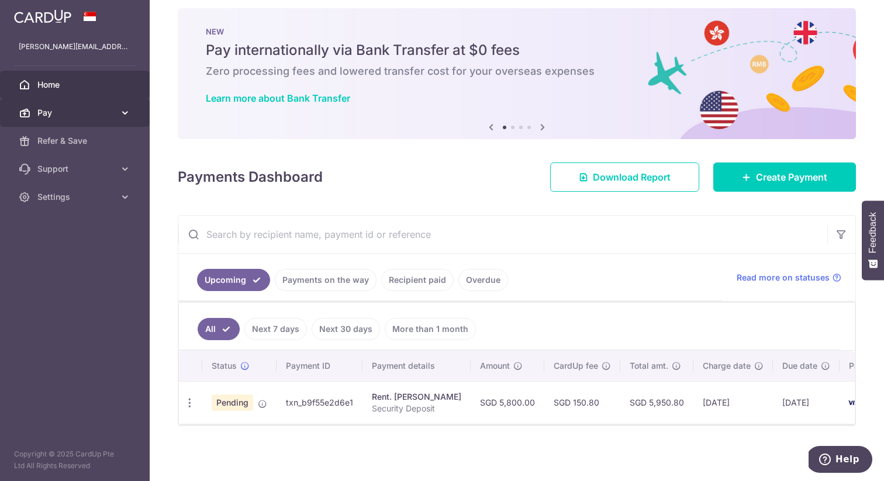
click at [123, 115] on icon at bounding box center [125, 113] width 12 height 12
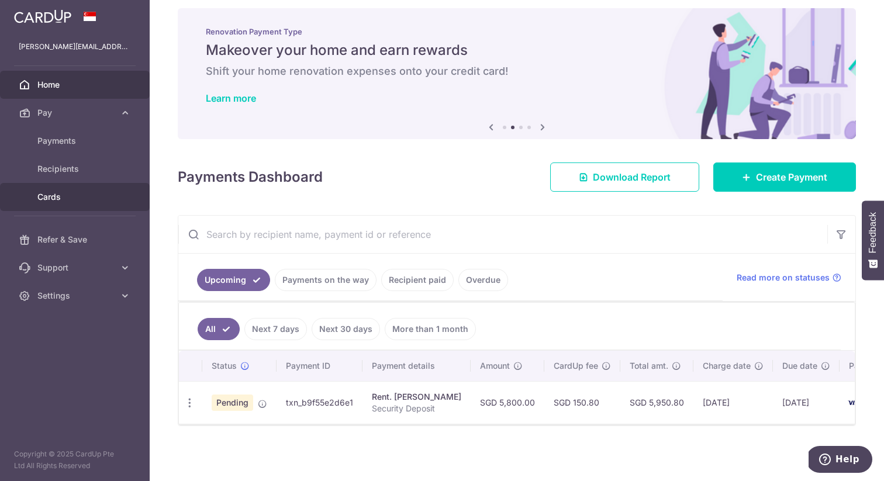
click at [57, 196] on span "Cards" at bounding box center [75, 197] width 77 height 12
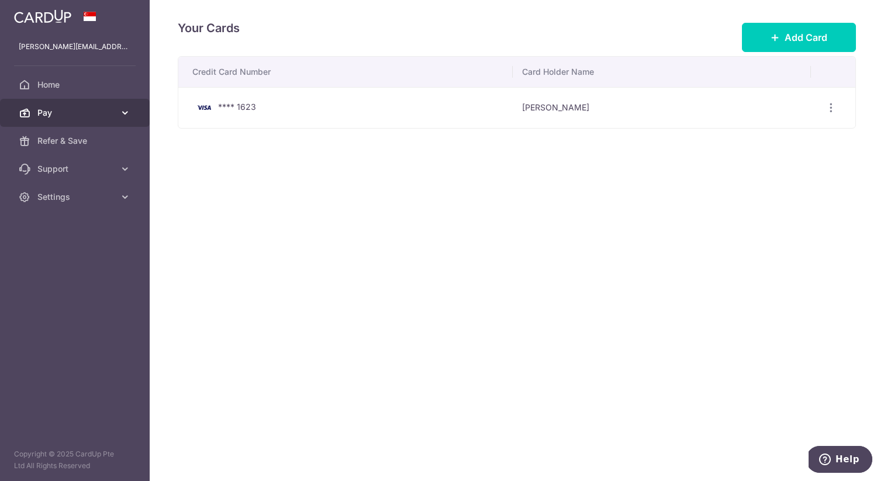
click at [58, 118] on span "Pay" at bounding box center [75, 113] width 77 height 12
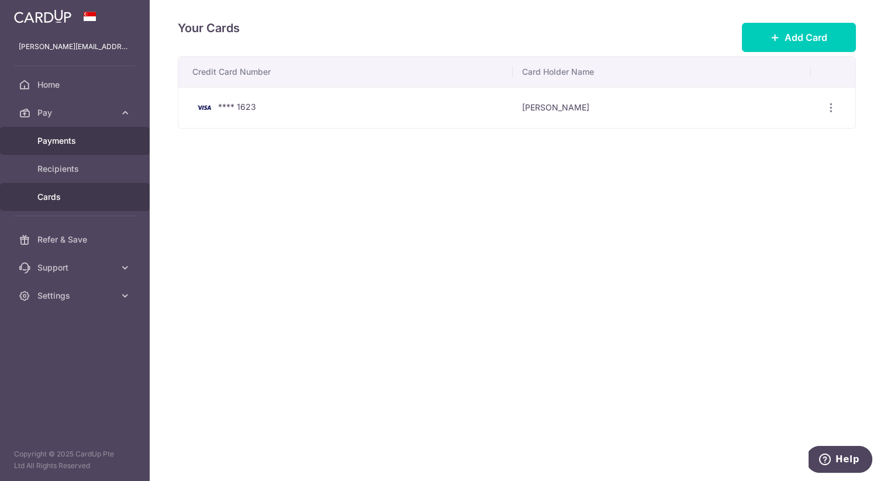
click at [54, 136] on span "Payments" at bounding box center [75, 141] width 77 height 12
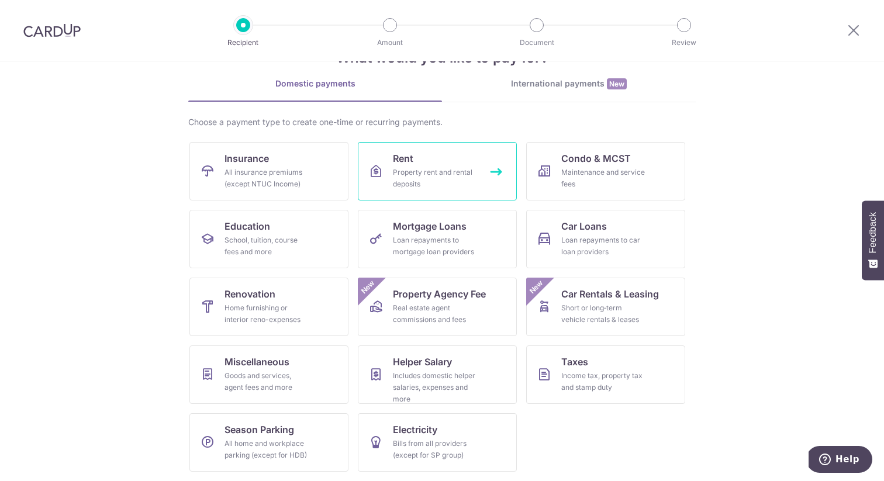
scroll to position [39, 0]
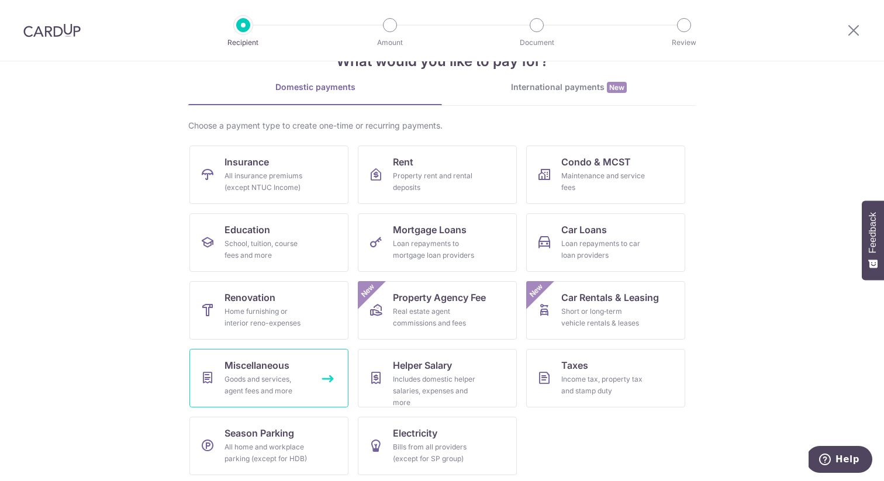
click at [275, 374] on div "Goods and services, agent fees and more" at bounding box center [266, 385] width 84 height 23
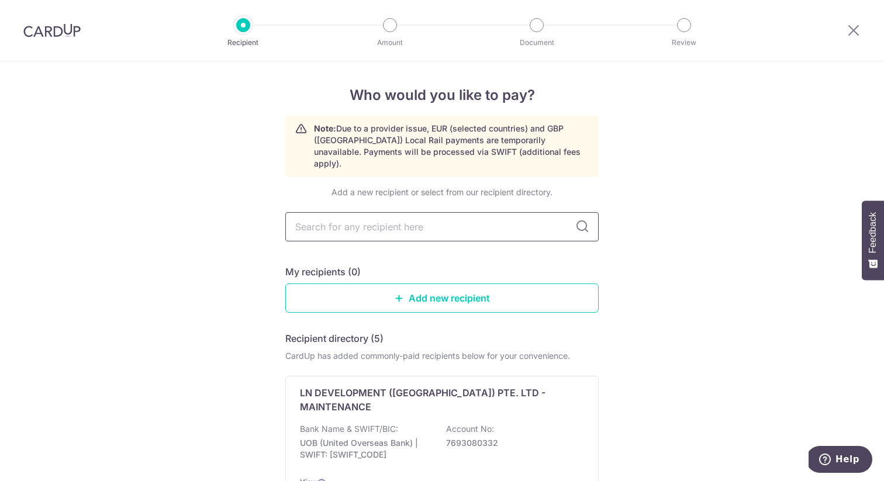
click at [393, 219] on input "text" at bounding box center [441, 226] width 313 height 29
click at [50, 29] on img at bounding box center [51, 30] width 57 height 14
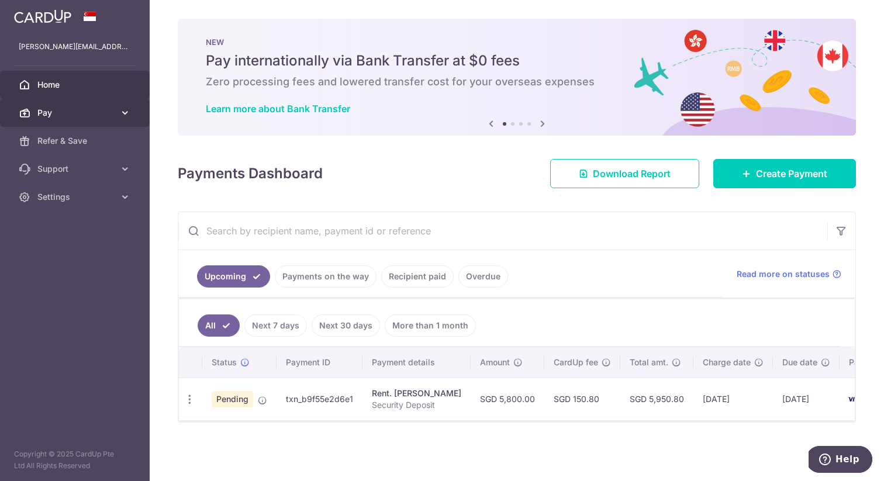
click at [110, 103] on link "Pay" at bounding box center [75, 113] width 150 height 28
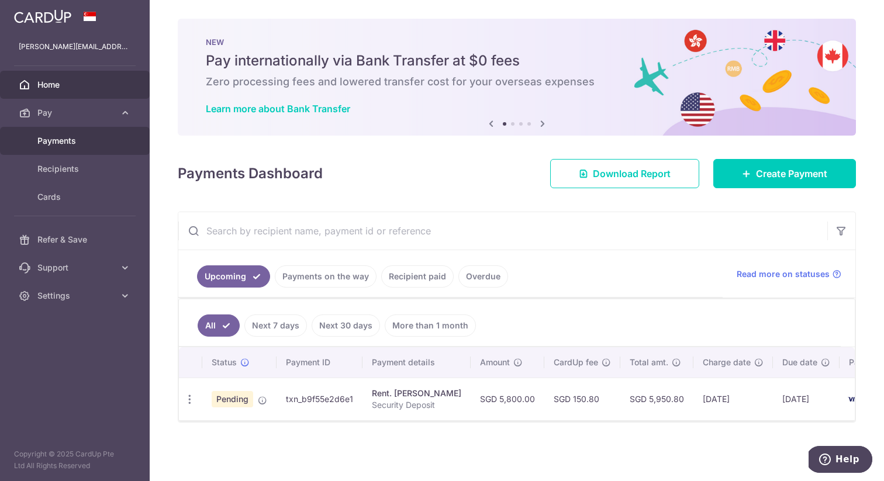
click at [79, 138] on span "Payments" at bounding box center [75, 141] width 77 height 12
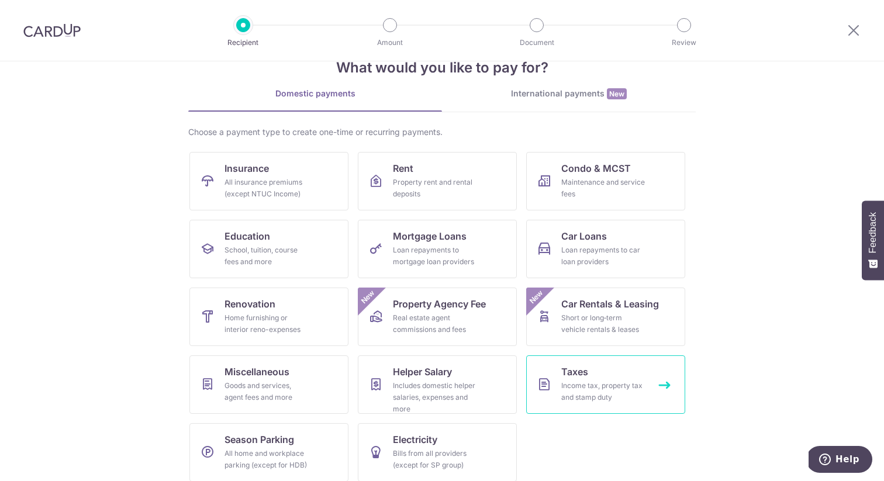
scroll to position [42, 0]
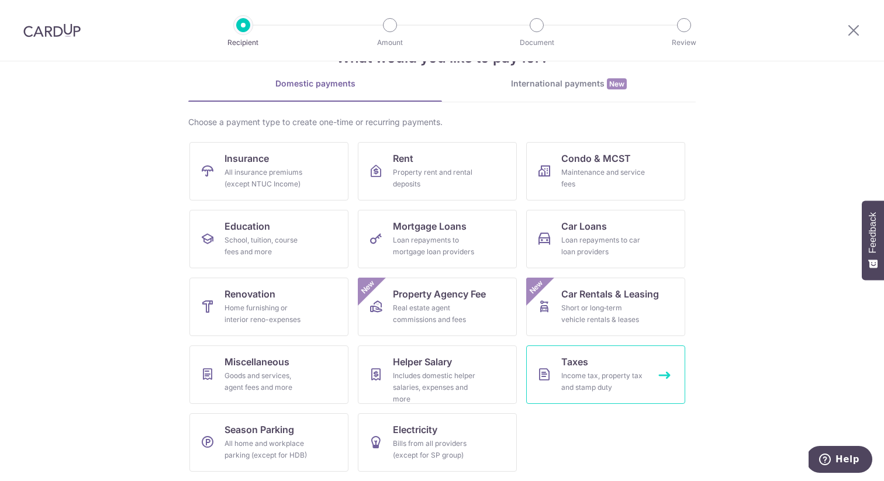
click at [631, 371] on div "Income tax, property tax and stamp duty" at bounding box center [603, 381] width 84 height 23
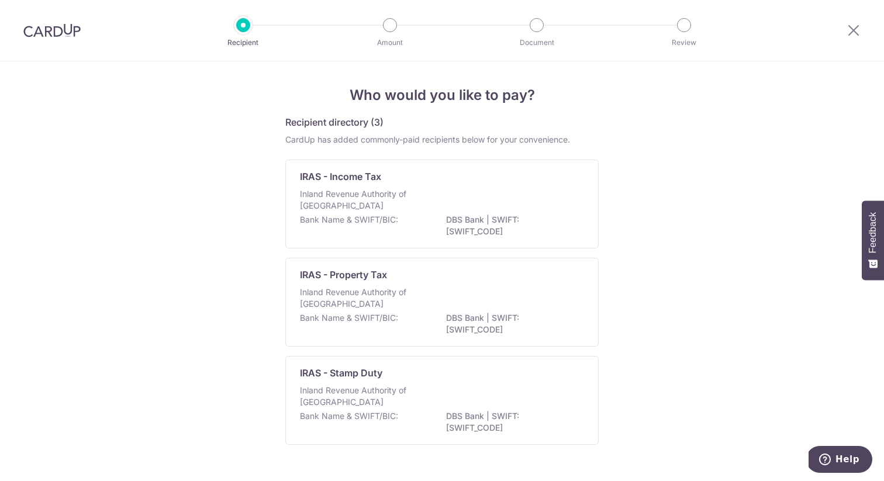
click at [45, 36] on img at bounding box center [51, 30] width 57 height 14
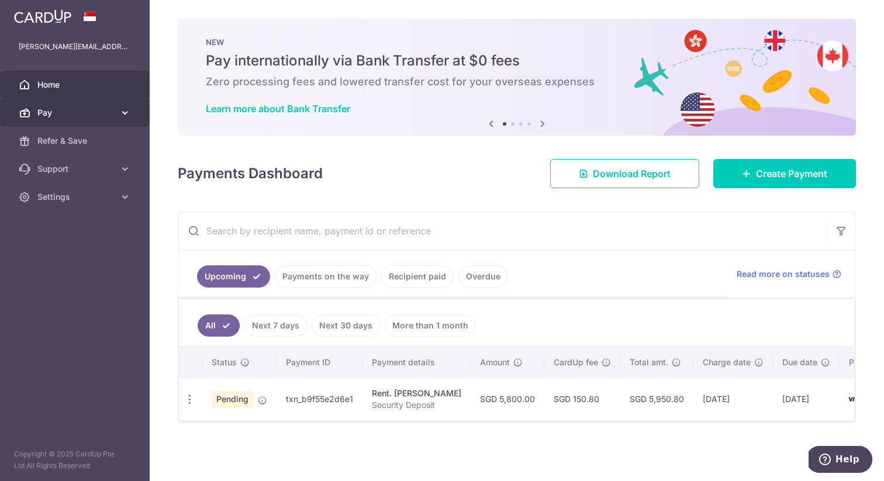
click at [105, 116] on span "Pay" at bounding box center [75, 113] width 77 height 12
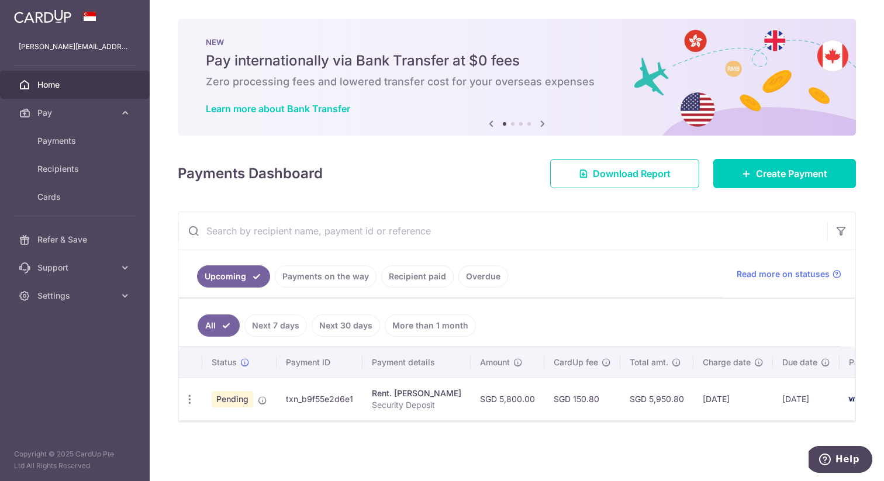
click at [392, 193] on div "× Pause Schedule Pause all future payments in this series Pause just this one p…" at bounding box center [517, 240] width 734 height 481
click at [53, 84] on span "Home" at bounding box center [75, 85] width 77 height 12
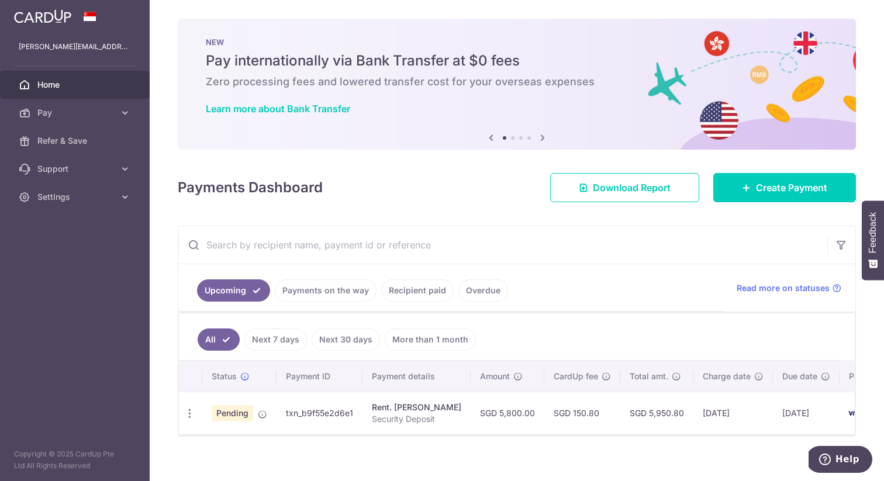
click at [89, 17] on span at bounding box center [90, 16] width 14 height 9
click at [25, 19] on img at bounding box center [42, 16] width 57 height 14
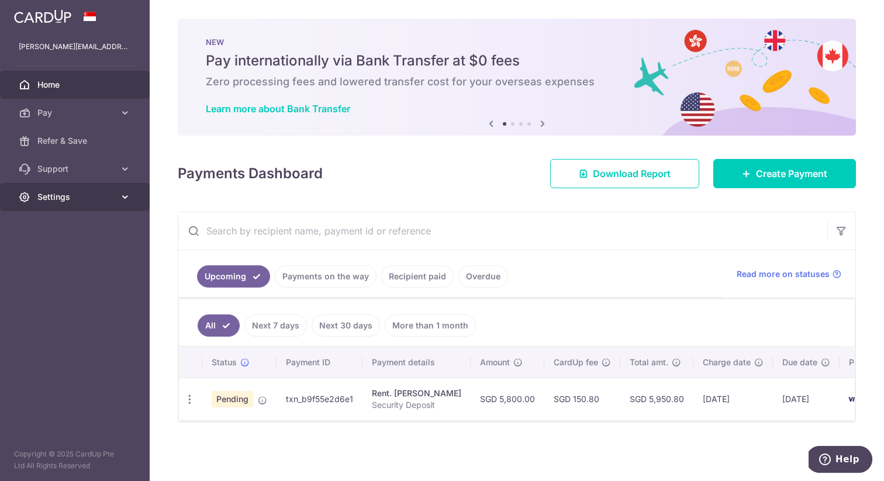
click at [77, 196] on span "Settings" at bounding box center [75, 197] width 77 height 12
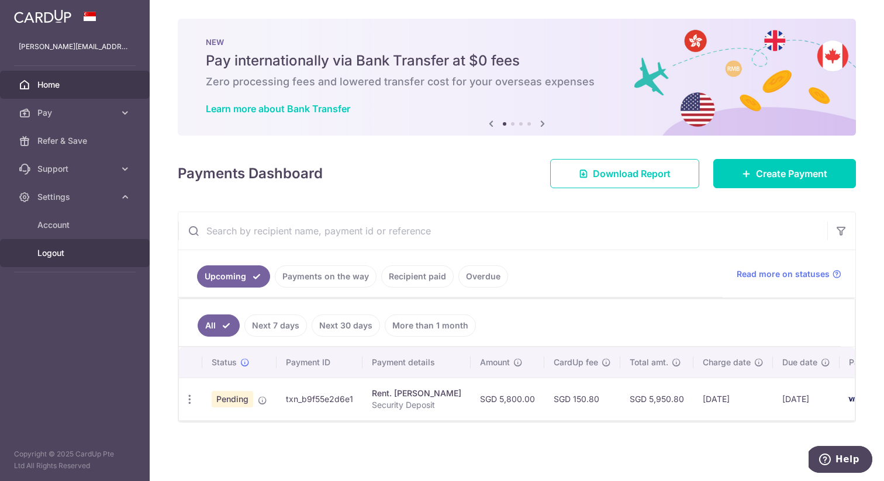
click at [57, 250] on span "Logout" at bounding box center [75, 253] width 77 height 12
